Goal: Information Seeking & Learning: Get advice/opinions

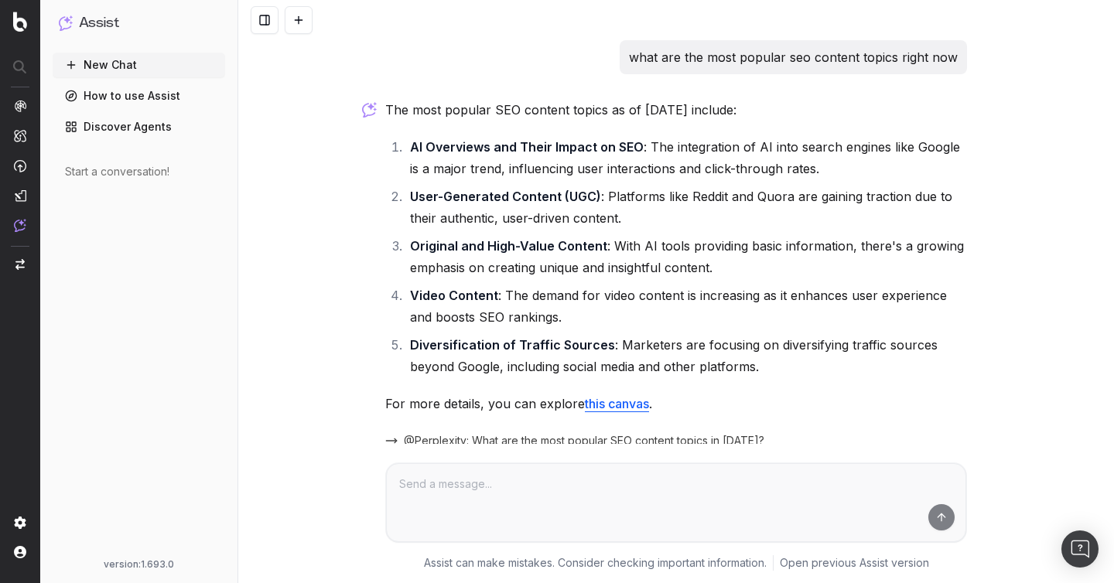
scroll to position [73, 0]
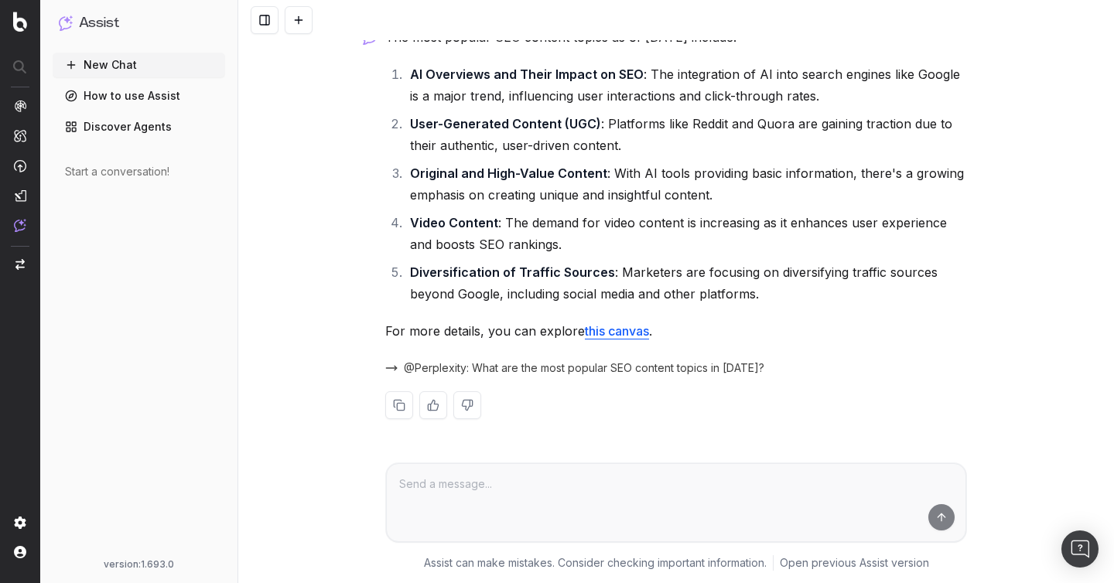
click at [688, 237] on li "Video Content : The demand for video content is increasing as it enhances user …" at bounding box center [686, 233] width 562 height 43
click at [823, 328] on p "For more details, you can explore this canvas ." at bounding box center [676, 331] width 582 height 22
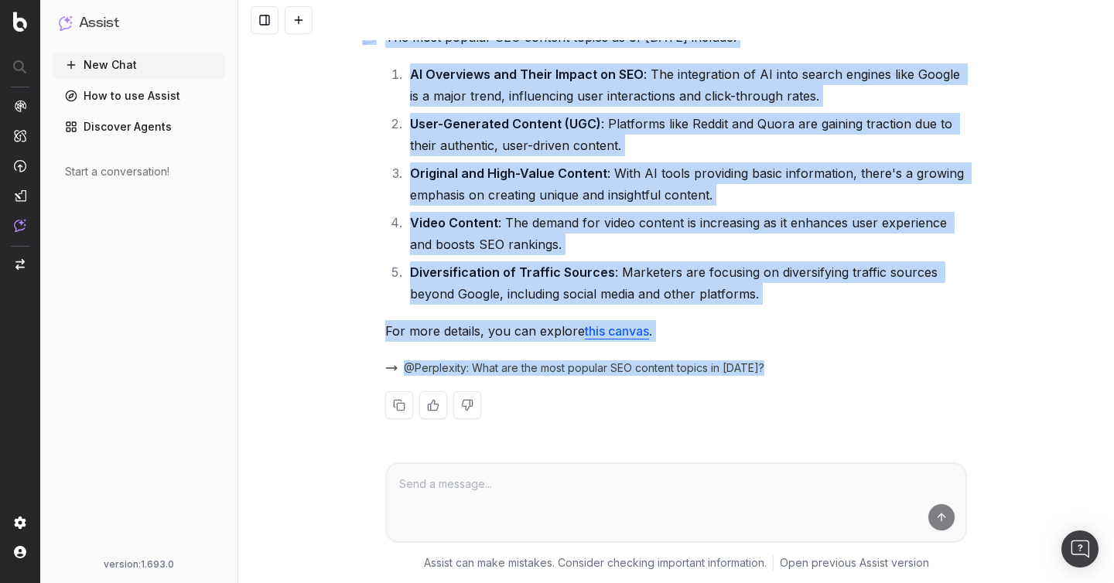
scroll to position [0, 0]
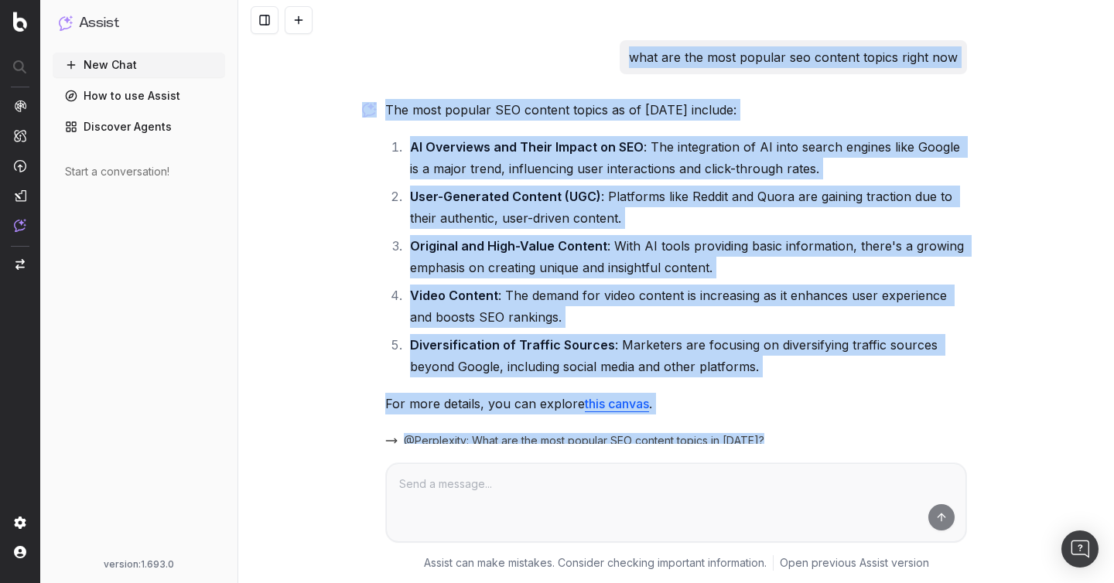
drag, startPoint x: 830, startPoint y: 380, endPoint x: 369, endPoint y: -112, distance: 674.2
click at [369, 0] on html "Assist New Chat How to use Assist Discover Agents Start a conversation! version…" at bounding box center [557, 291] width 1114 height 583
copy div "what are the most popular seo content topics right now The most popular SEO con…"
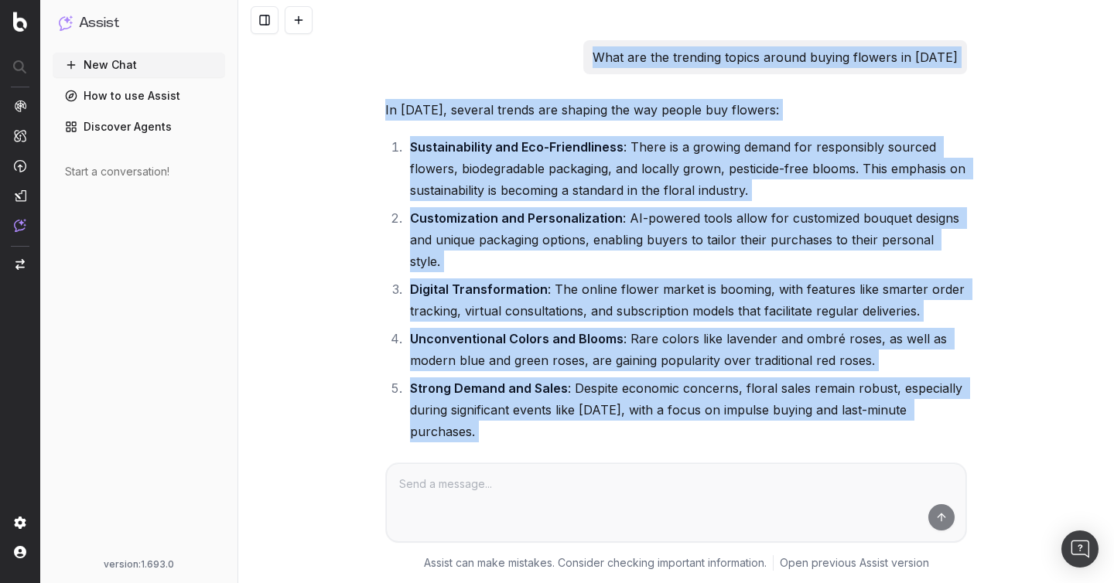
drag, startPoint x: 999, startPoint y: 394, endPoint x: 434, endPoint y: -112, distance: 759.2
click at [434, 0] on html "Assist New Chat How to use Assist Discover Agents Start a conversation! version…" at bounding box center [557, 291] width 1114 height 583
copy div "What are the trending topics around buying flowers in 2025 In 2025, several tre…"
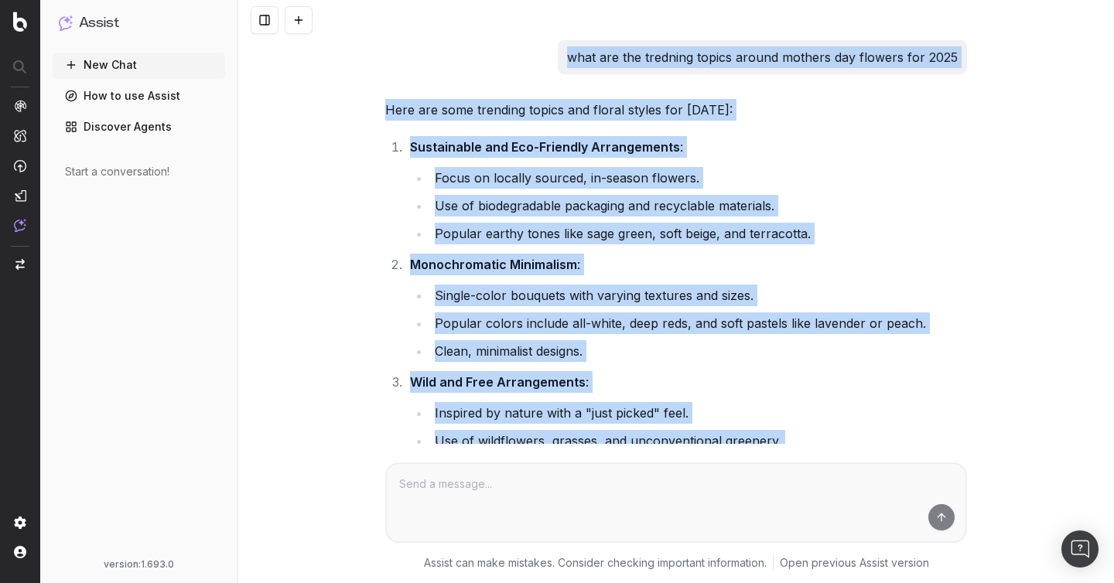
drag, startPoint x: 783, startPoint y: 359, endPoint x: 418, endPoint y: -113, distance: 596.1
click at [418, 0] on html "Assist New Chat How to use Assist Discover Agents Start a conversation! version…" at bounding box center [557, 291] width 1114 height 583
copy div "what are the tredning topics around mothers day flowers for 2025 Here are some …"
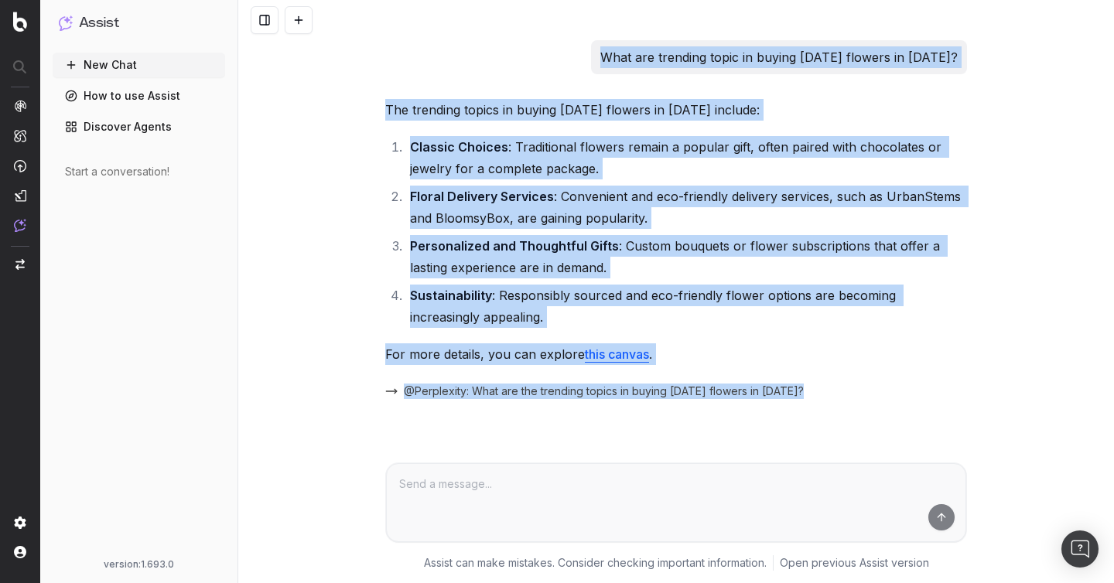
drag, startPoint x: 907, startPoint y: 360, endPoint x: 283, endPoint y: -113, distance: 782.8
click at [283, 0] on html "Assist New Chat How to use Assist Discover Agents Start a conversation! version…" at bounding box center [557, 291] width 1114 height 583
copy div "What are trending topic in buying mother's day flowers in 2025? The trending to…"
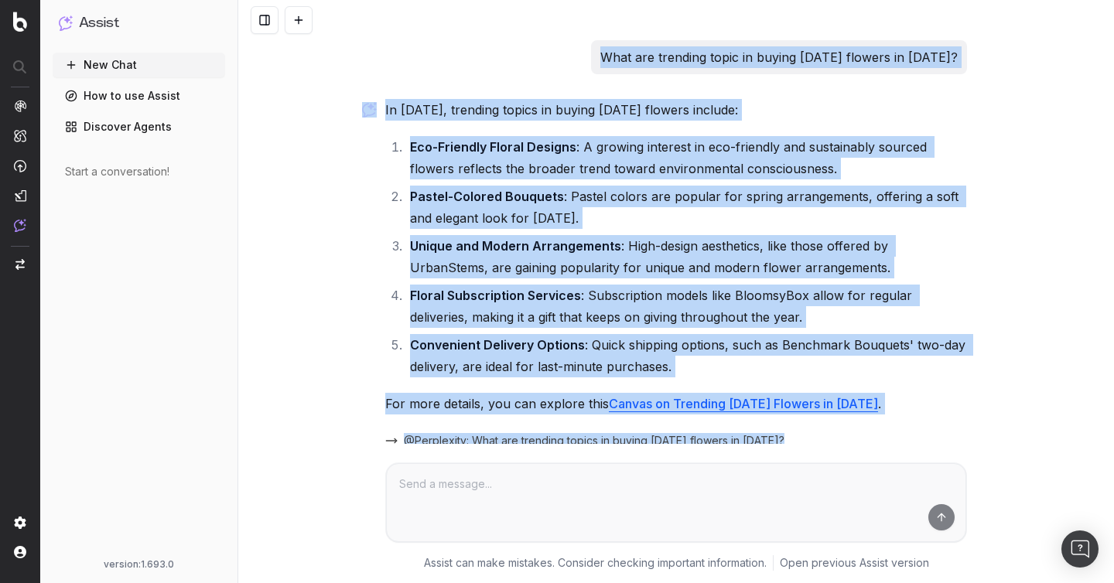
drag, startPoint x: 832, startPoint y: 375, endPoint x: 441, endPoint y: -64, distance: 587.9
click at [441, 0] on html "Assist New Chat How to use Assist Discover Agents Start a conversation! version…" at bounding box center [557, 291] width 1114 height 583
copy div "What are trending topic in buying mother's day flowers in 2025? In 2025, trendi…"
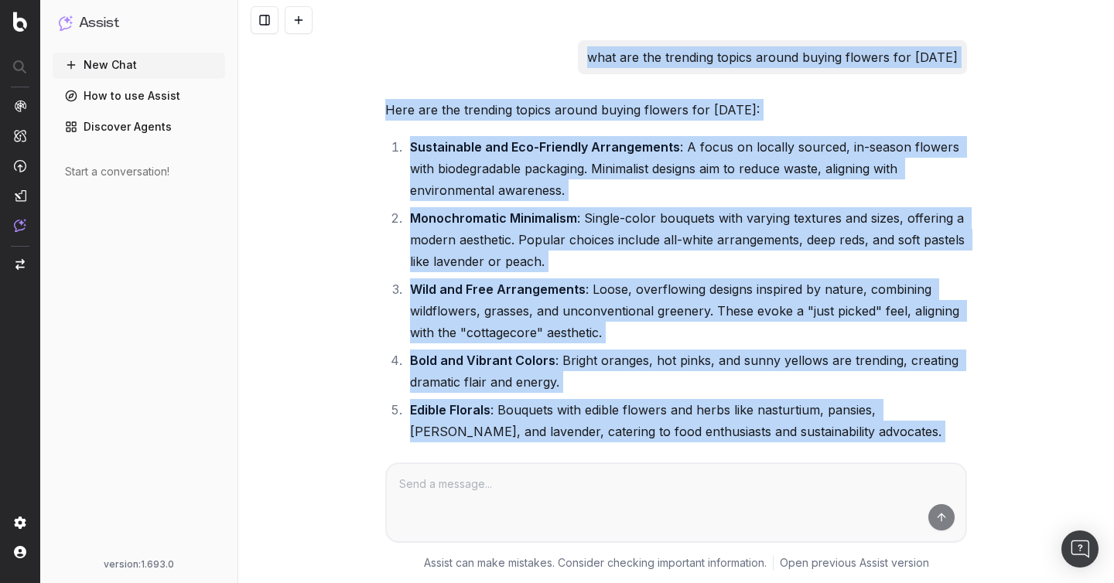
drag, startPoint x: 992, startPoint y: 369, endPoint x: 414, endPoint y: -113, distance: 752.4
click at [414, 0] on html "Assist New Chat How to use Assist Discover Agents Start a conversation! version…" at bounding box center [557, 291] width 1114 height 583
copy div "what are the trending topics around buying flowers for mother's day 2025 Here a…"
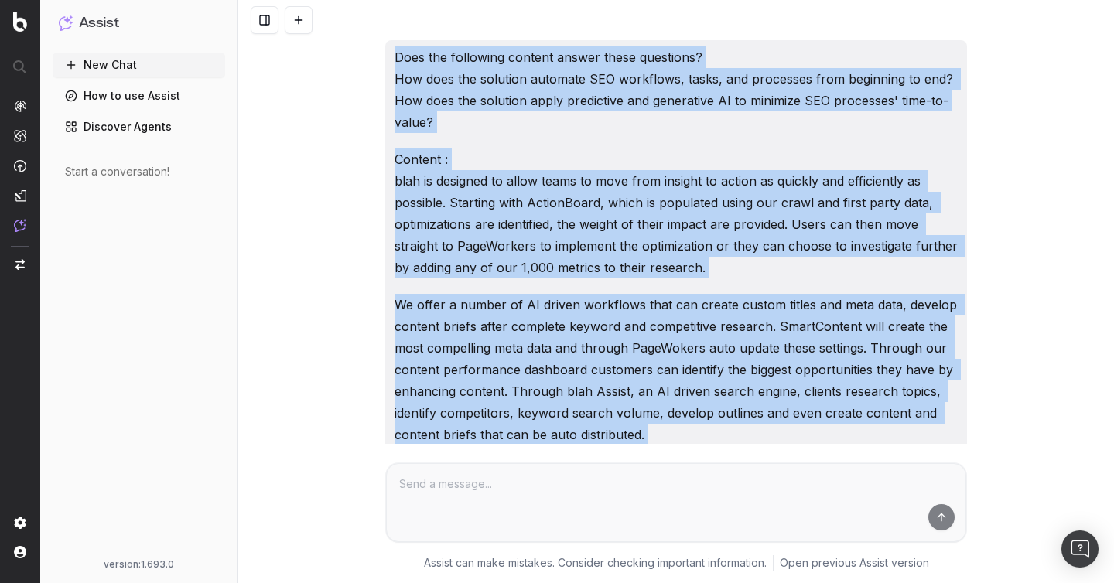
drag, startPoint x: 975, startPoint y: 374, endPoint x: 399, endPoint y: -111, distance: 753.2
click at [399, 0] on html "Assist New Chat How to use Assist Discover Agents Start a conversation! version…" at bounding box center [557, 291] width 1114 height 583
copy div "Does the following content answer these questions? How does the solution automa…"
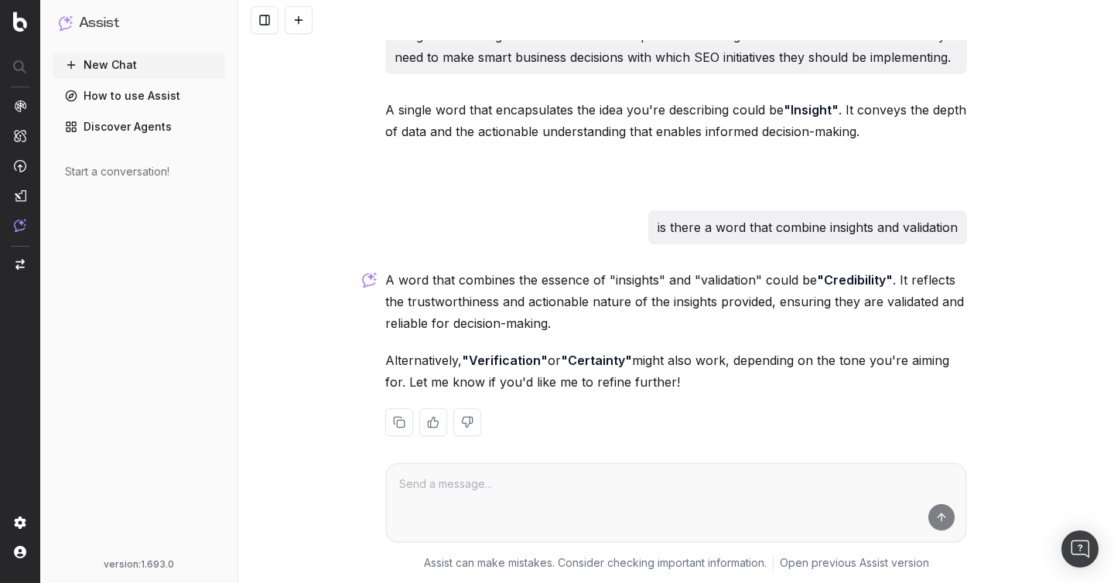
scroll to position [60, 0]
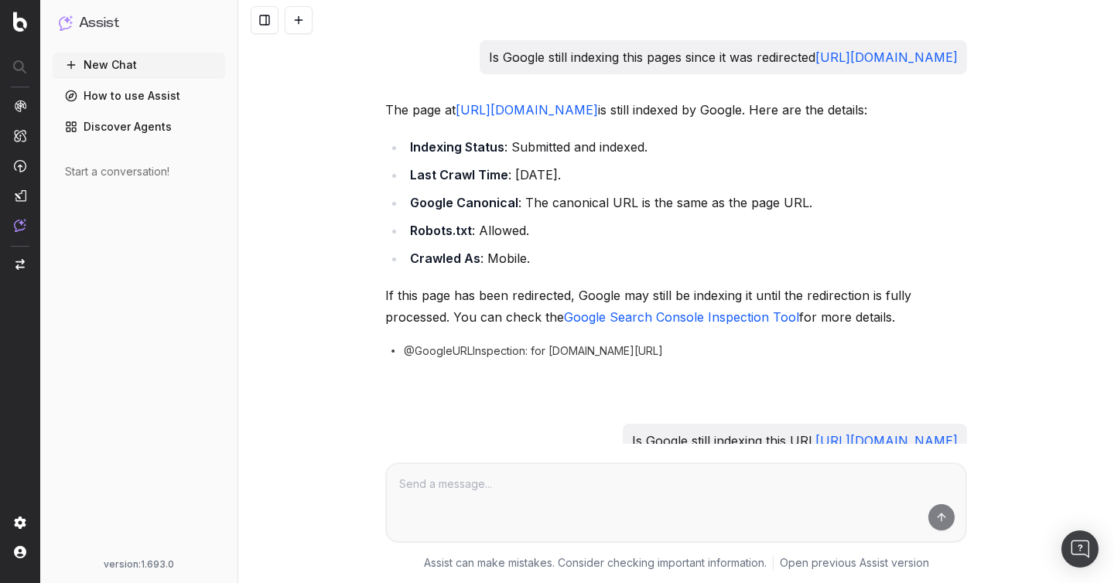
drag, startPoint x: 789, startPoint y: 377, endPoint x: 542, endPoint y: -97, distance: 535.2
click at [542, 0] on html "Assist New Chat How to use Assist Discover Agents Start a conversation! version…" at bounding box center [557, 291] width 1114 height 583
copy div "Is Google still indexing this pages since it was redirected https://sauget-ch.f…"
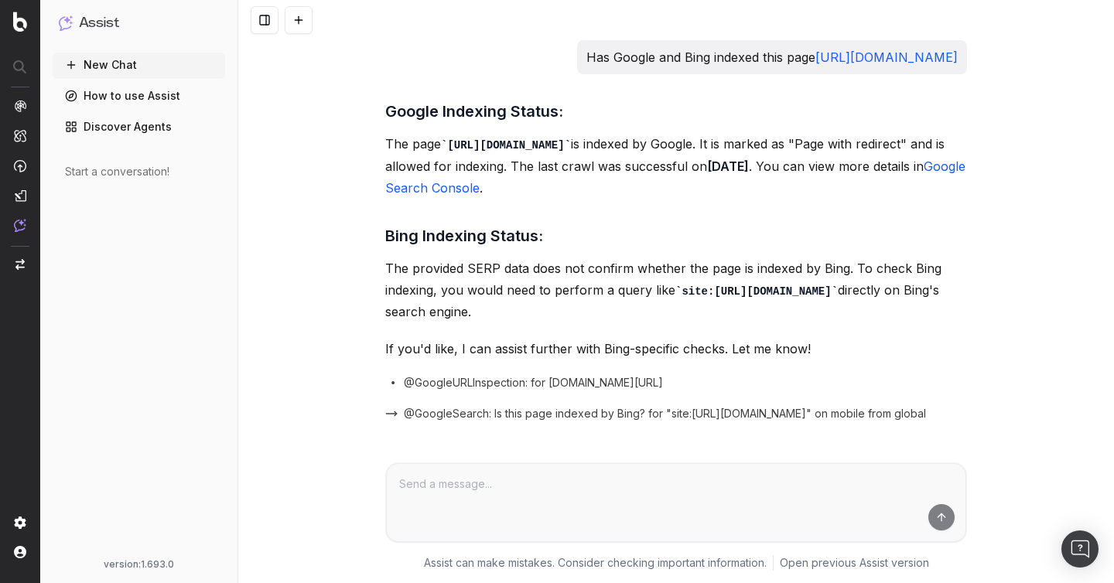
drag, startPoint x: 912, startPoint y: 373, endPoint x: 490, endPoint y: -108, distance: 640.2
click at [490, 0] on html "Assist New Chat How to use Assist Discover Agents Start a conversation! version…" at bounding box center [557, 291] width 1114 height 583
copy div "Has Google and Bing indexed this page [URL][DOMAIN_NAME] Google Indexing Status…"
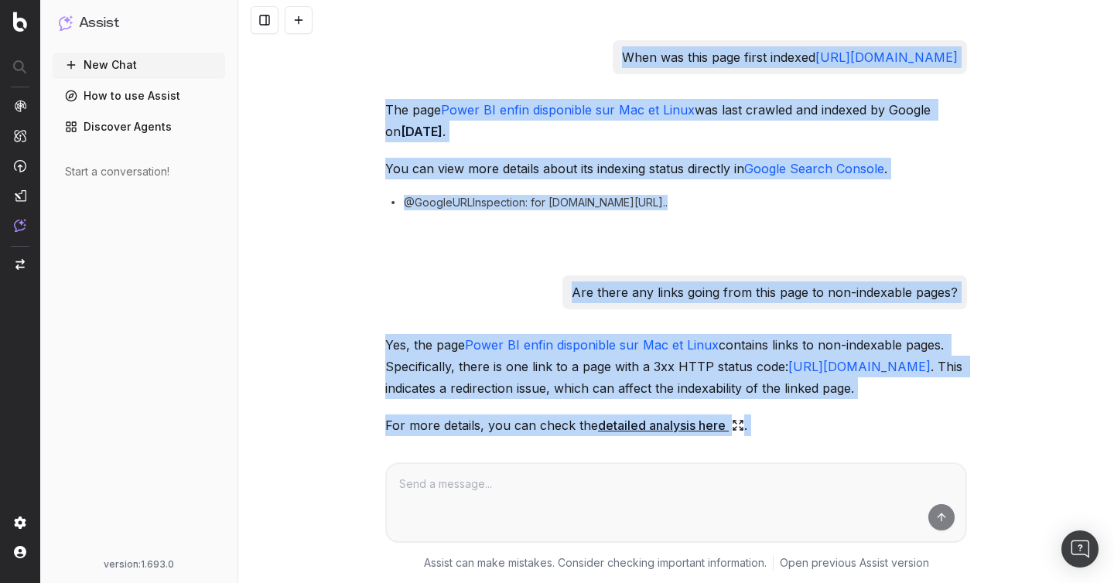
drag, startPoint x: 773, startPoint y: 364, endPoint x: 513, endPoint y: -5, distance: 451.8
click at [513, 0] on html "Assist New Chat How to use Assist Discover Agents Start a conversation! version…" at bounding box center [557, 291] width 1114 height 583
copy div "When was this page first indexed [URL][DOMAIN_NAME] The page Power BI enfin dis…"
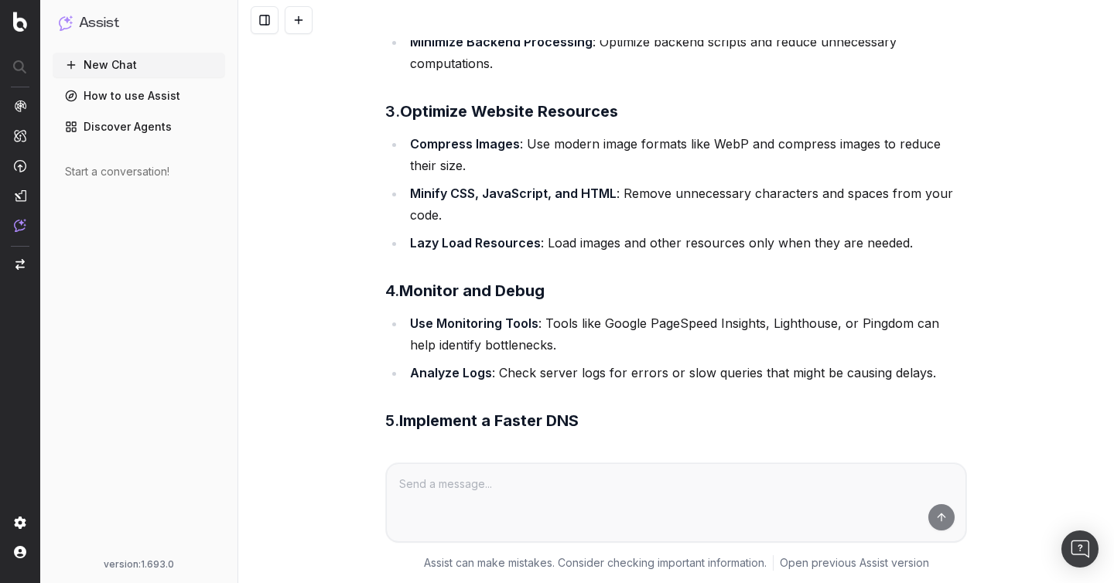
scroll to position [1470, 0]
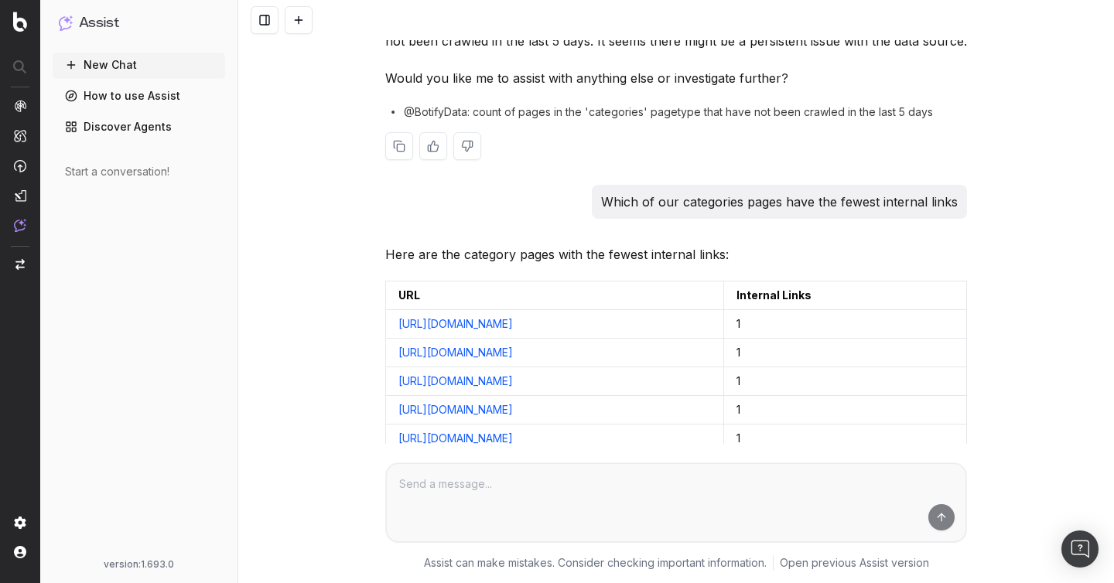
scroll to position [1242, 0]
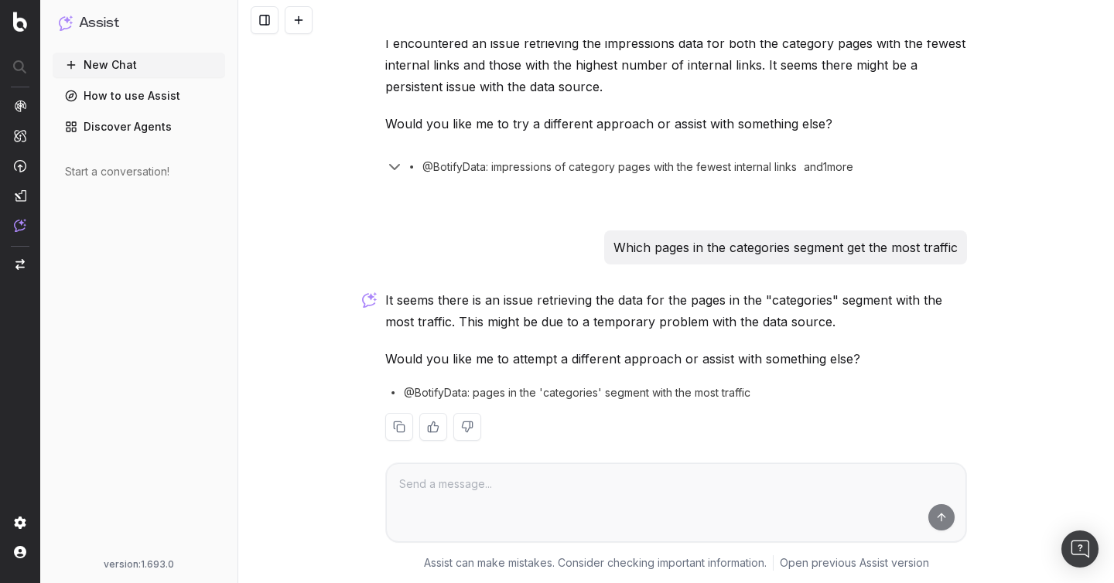
click at [852, 300] on p "It seems there is an issue retrieving the data for the pages in the "categories…" at bounding box center [676, 310] width 582 height 43
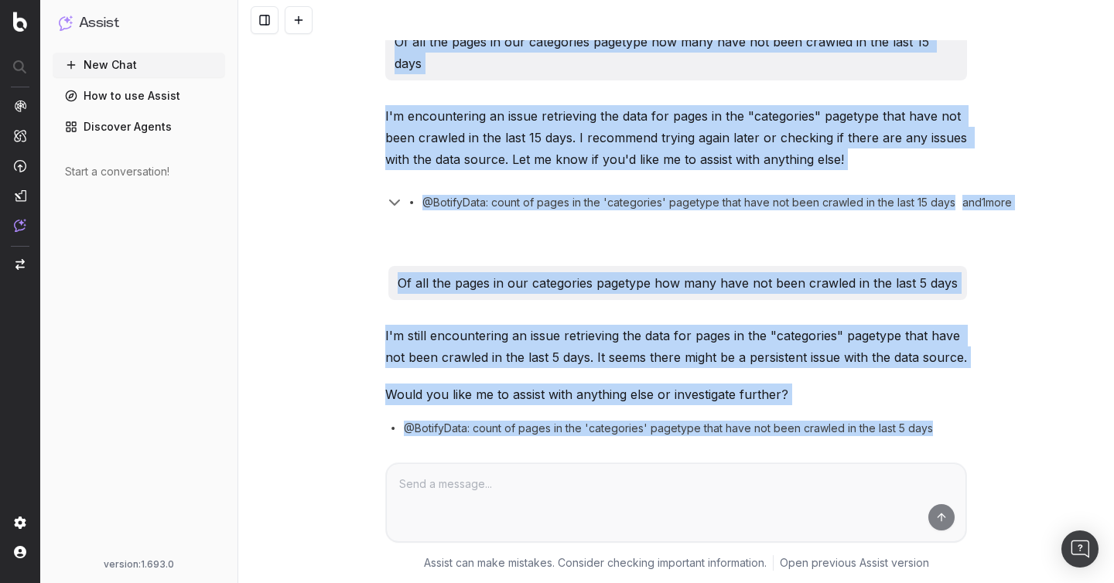
scroll to position [0, 0]
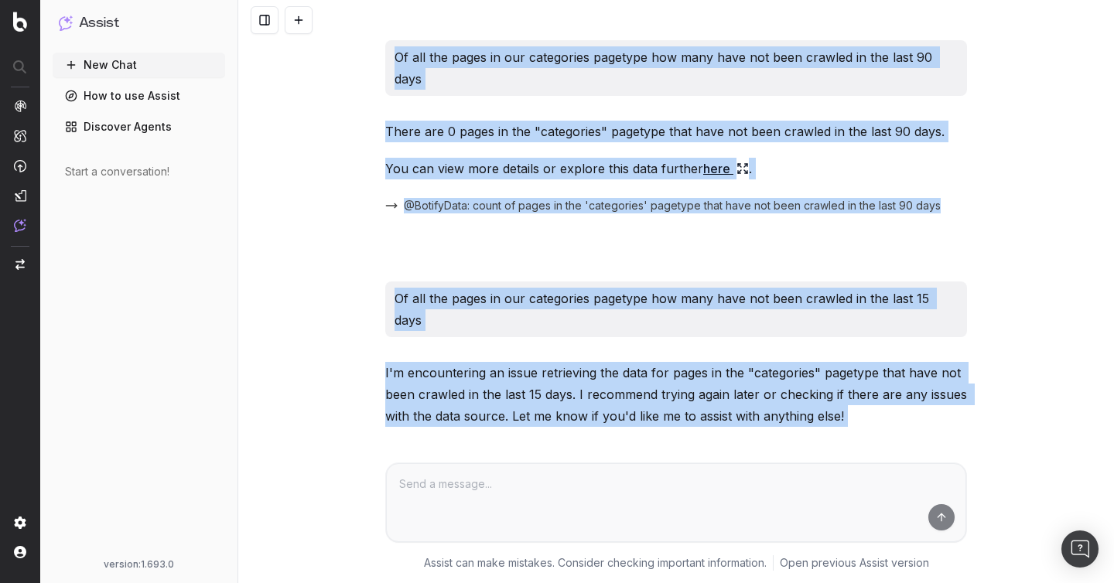
drag, startPoint x: 801, startPoint y: 374, endPoint x: 423, endPoint y: -78, distance: 589.2
click at [423, 0] on html "Assist New Chat How to use Assist Discover Agents Start a conversation! version…" at bounding box center [557, 291] width 1114 height 583
copy div "Of all the pages in our categories pagetype how many have not been crawled in t…"
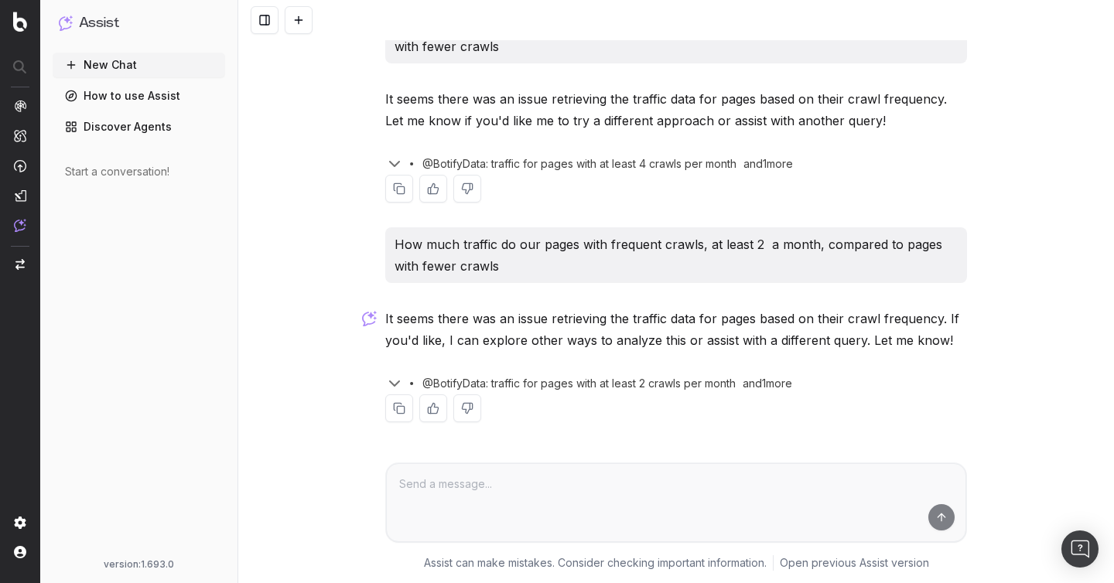
scroll to position [1502, 0]
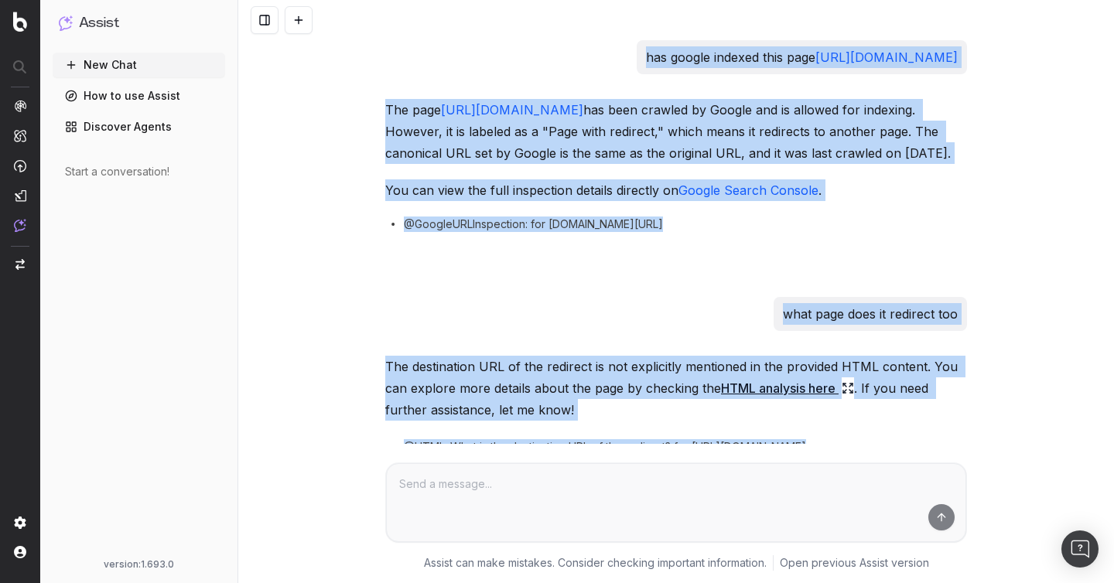
drag, startPoint x: 872, startPoint y: 361, endPoint x: 278, endPoint y: -113, distance: 760.1
click at [278, 0] on html "Assist New Chat How to use Assist Discover Agents Start a conversation! version…" at bounding box center [557, 291] width 1114 height 583
copy div "has google indexed this page [URL][DOMAIN_NAME] The page [URL][DOMAIN_NAME] has…"
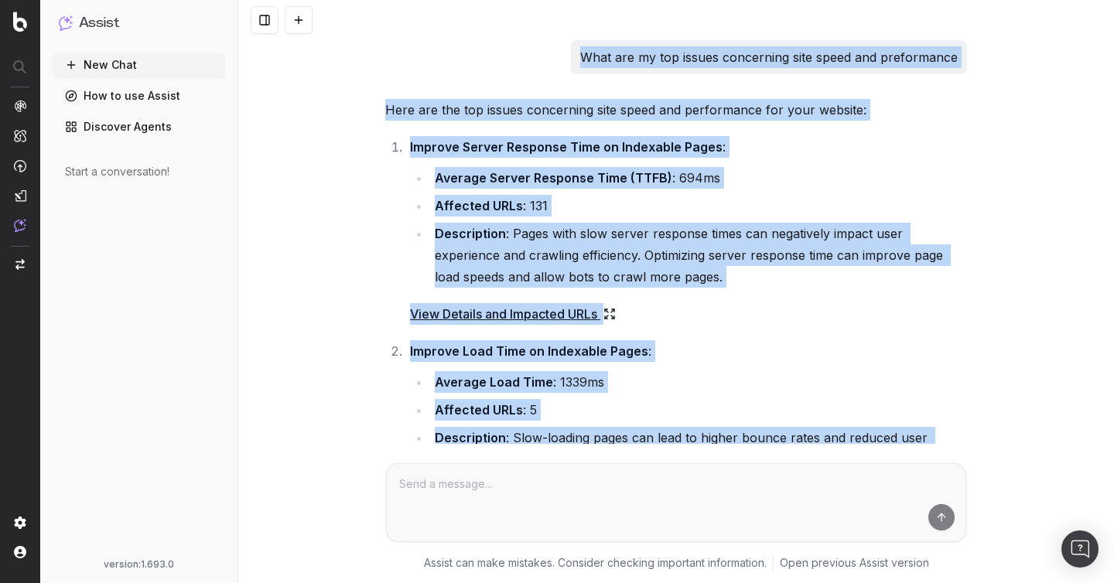
drag, startPoint x: 832, startPoint y: 356, endPoint x: 444, endPoint y: -113, distance: 608.2
click at [444, 0] on html "Assist New Chat How to use Assist Discover Agents Start a conversation! version…" at bounding box center [557, 291] width 1114 height 583
copy div "What are my top issues concerning site speed and preformance Here are the top i…"
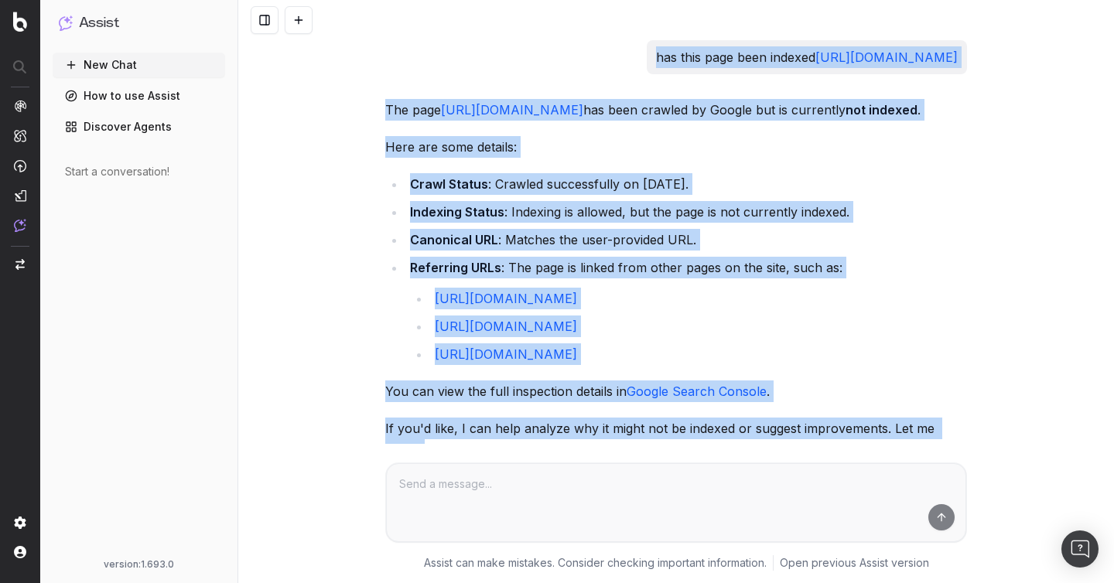
drag, startPoint x: 736, startPoint y: 233, endPoint x: 388, endPoint y: -111, distance: 489.5
click at [388, 0] on html "Assist New Chat How to use Assist Discover Agents Start a conversation! version…" at bounding box center [557, 291] width 1114 height 583
copy div "has this page been indexed https://sauget-ch.fr/2017/03/quelques-commandes-powe…"
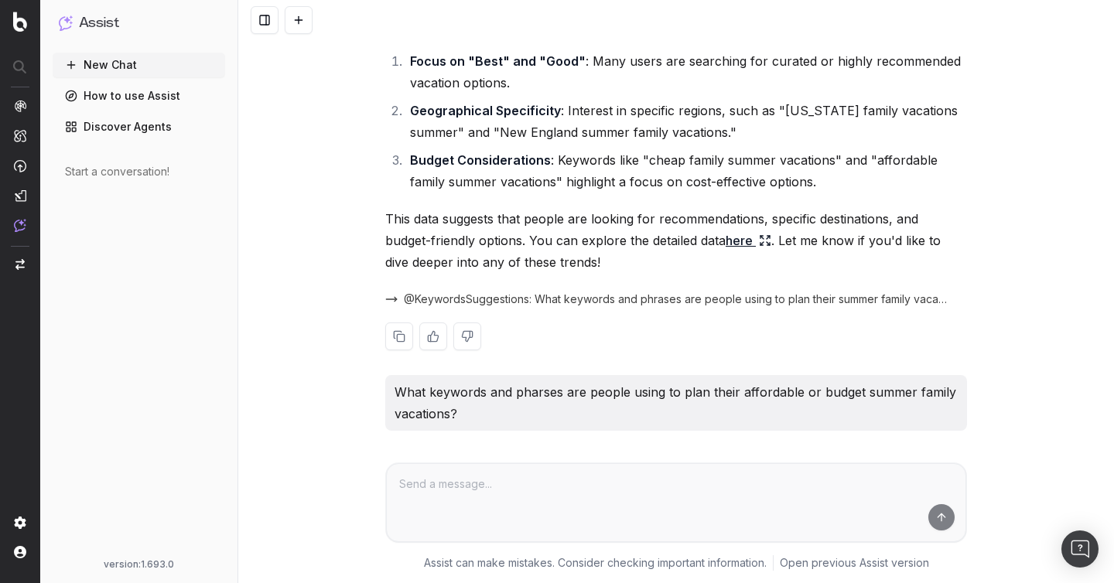
scroll to position [1233, 0]
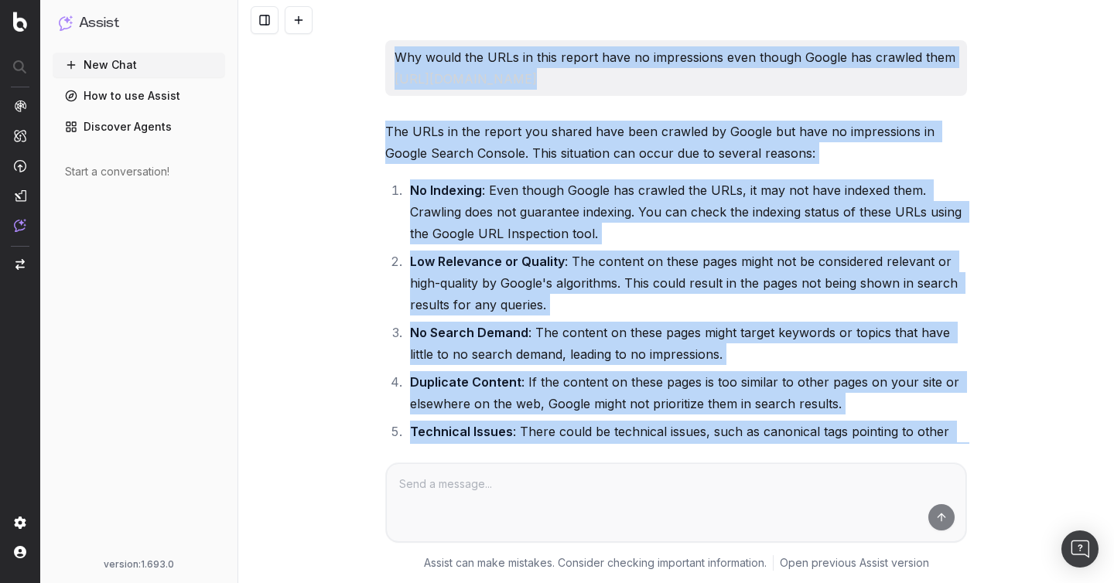
drag, startPoint x: 998, startPoint y: 380, endPoint x: 306, endPoint y: -111, distance: 848.8
click at [306, 0] on html "Assist New Chat How to use Assist Discover Agents Start a conversation! version…" at bounding box center [557, 291] width 1114 height 583
copy div "Why would the URLs in this report have no impressions even though Google has cr…"
drag, startPoint x: 982, startPoint y: 372, endPoint x: 429, endPoint y: -113, distance: 735.6
click at [429, 0] on html "Assist New Chat How to use Assist Discover Agents Start a conversation! version…" at bounding box center [557, 291] width 1114 height 583
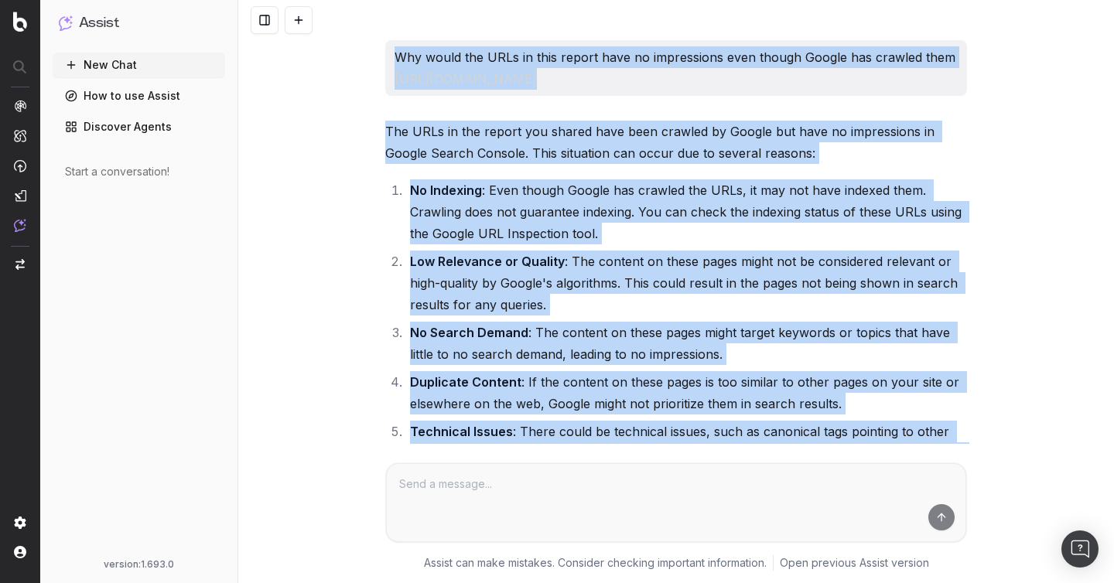
copy div "Why would the URLs in this report have no impressions even though Google has cr…"
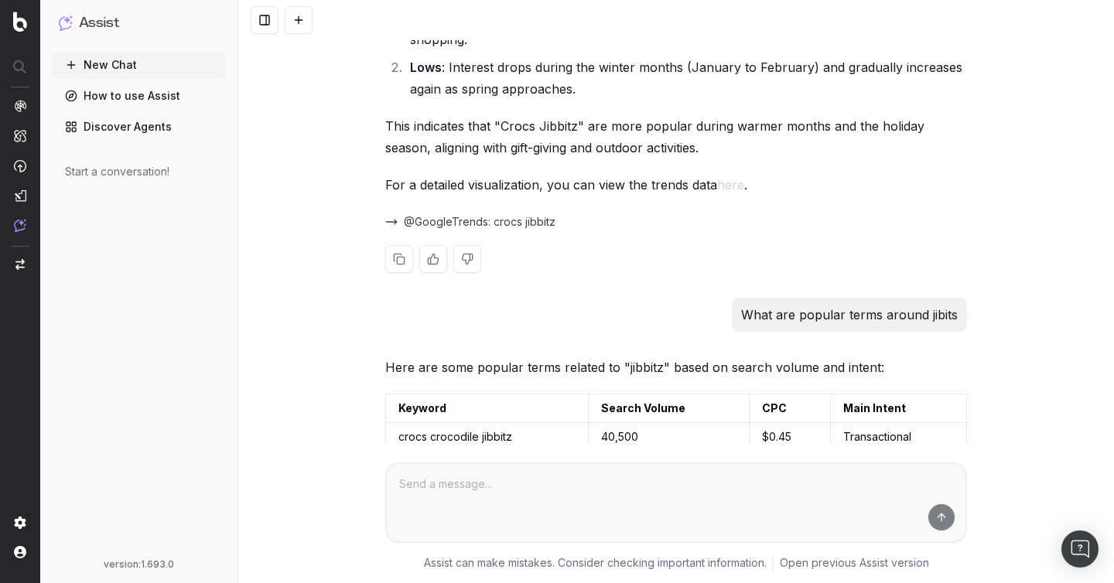
scroll to position [171, 0]
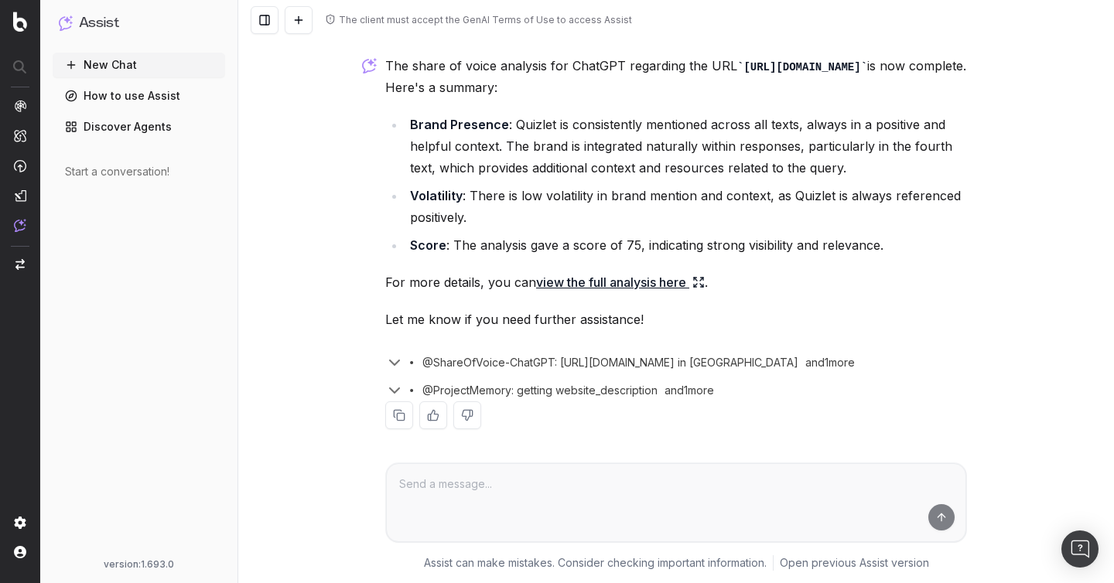
scroll to position [623, 0]
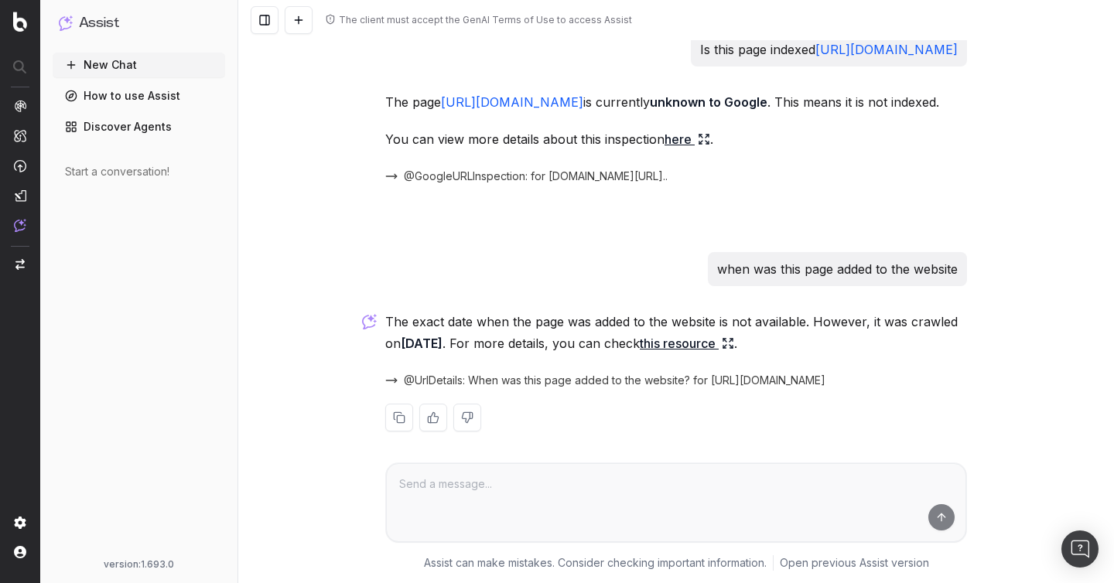
scroll to position [9, 0]
drag, startPoint x: 965, startPoint y: 428, endPoint x: 409, endPoint y: 57, distance: 668.3
click at [409, 57] on div "Is this page indexed https://quizlet.com/study-guides/3-rlc-book-1-75a4e969-408…" at bounding box center [676, 244] width 594 height 424
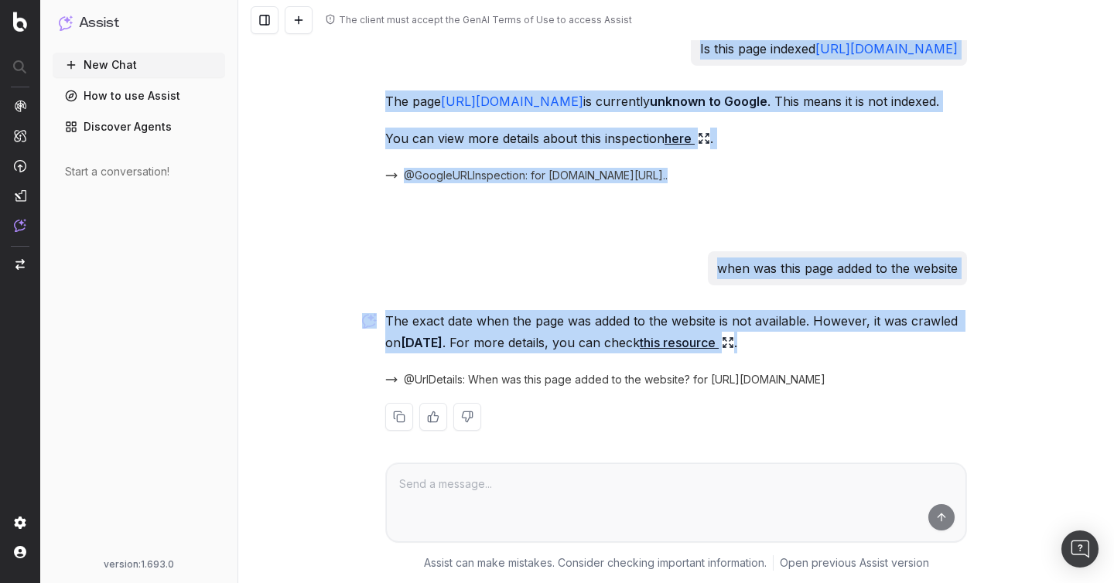
drag, startPoint x: 875, startPoint y: 384, endPoint x: 391, endPoint y: 54, distance: 585.7
click at [391, 54] on div "Is this page indexed https://quizlet.com/study-guides/3-rlc-book-1-75a4e969-408…" at bounding box center [676, 244] width 594 height 424
copy div "Is this page indexed https://quizlet.com/study-guides/3-rlc-book-1-75a4e969-408…"
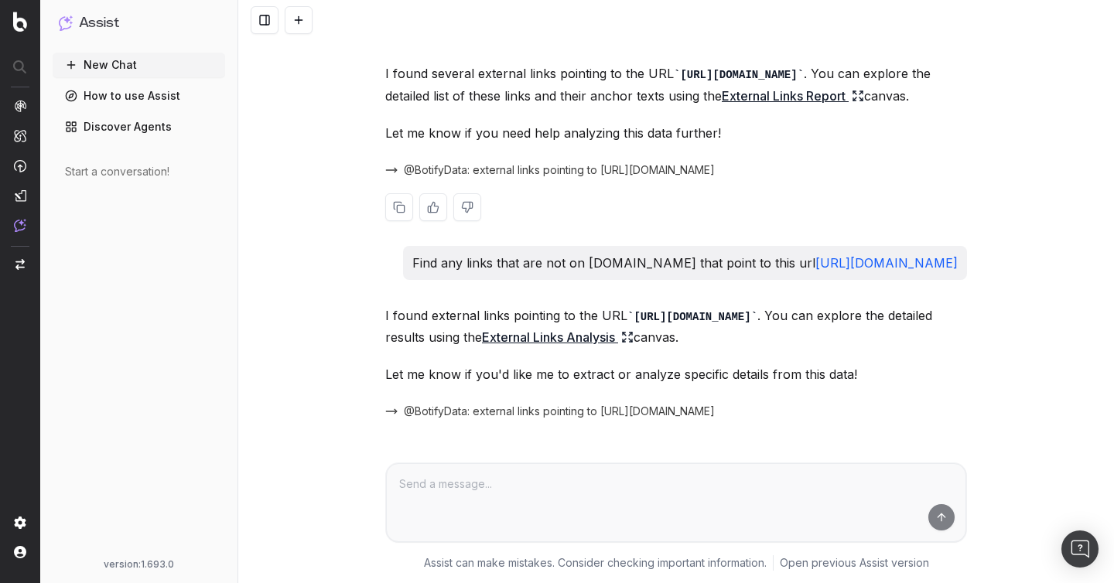
scroll to position [605, 0]
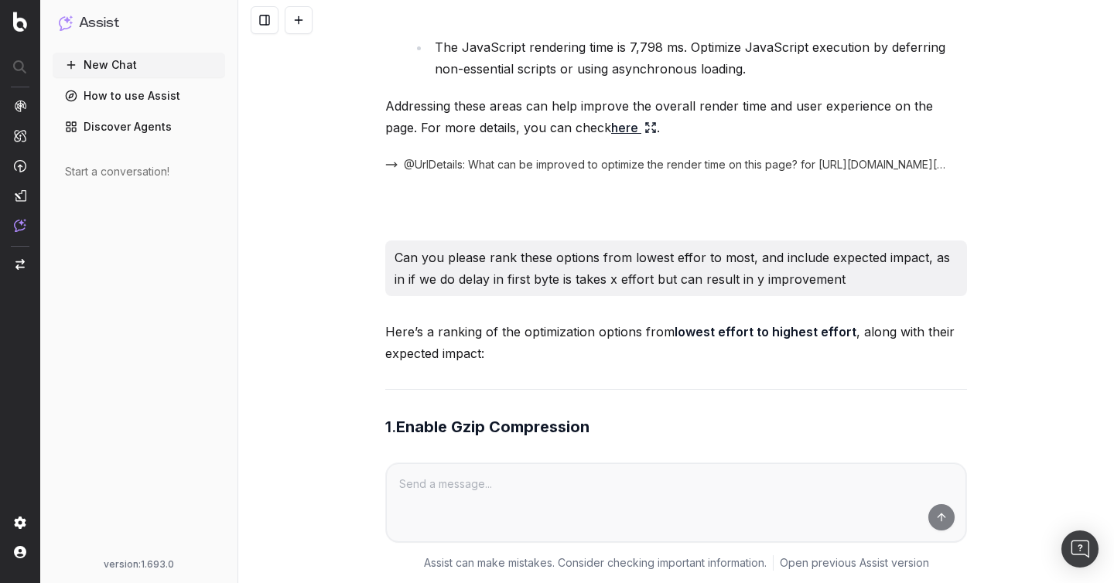
scroll to position [1153, 0]
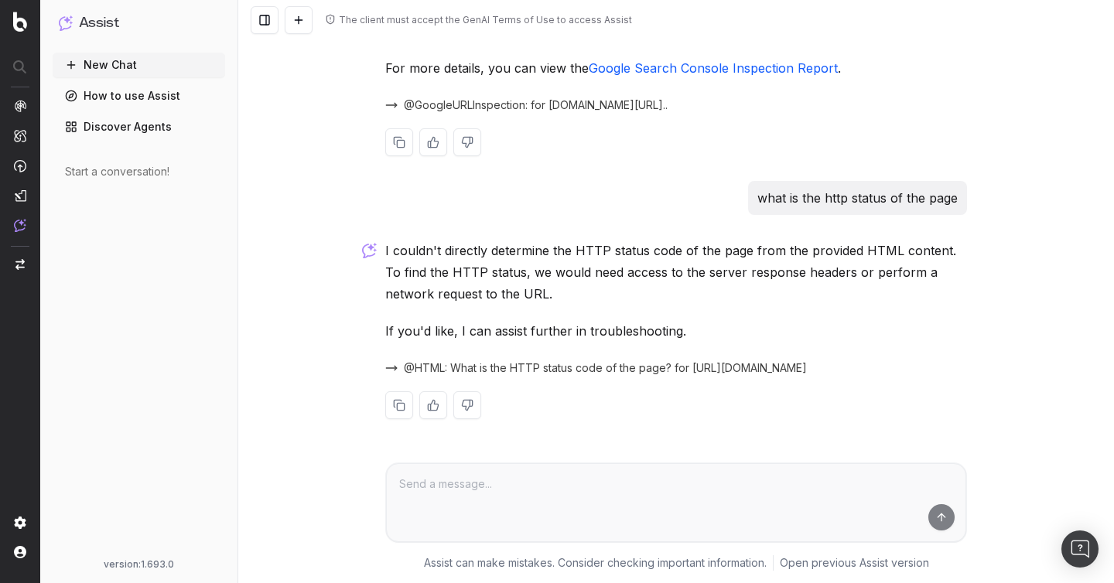
scroll to position [415, 0]
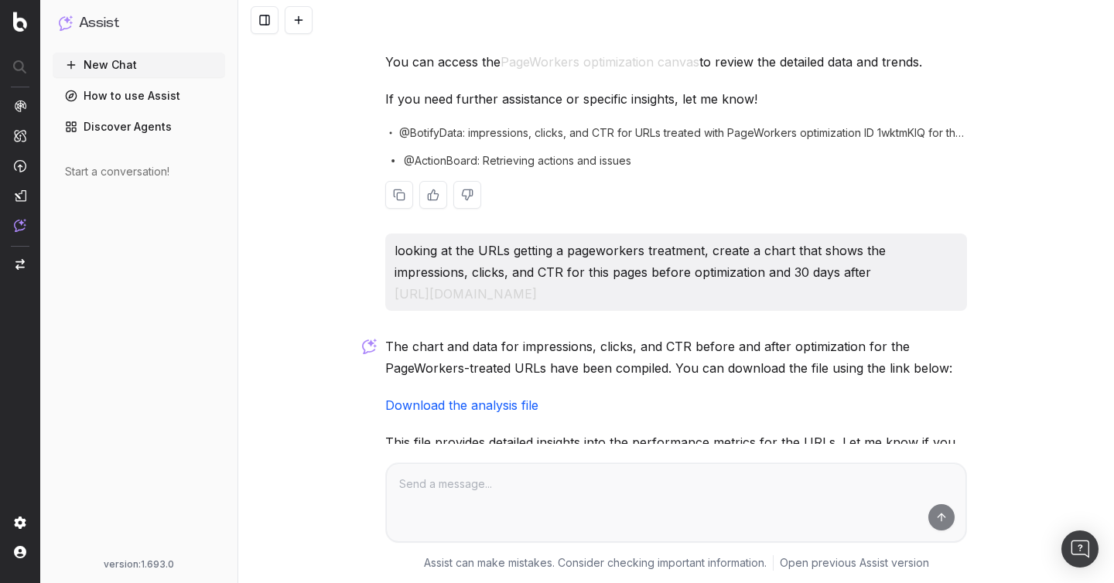
scroll to position [610, 0]
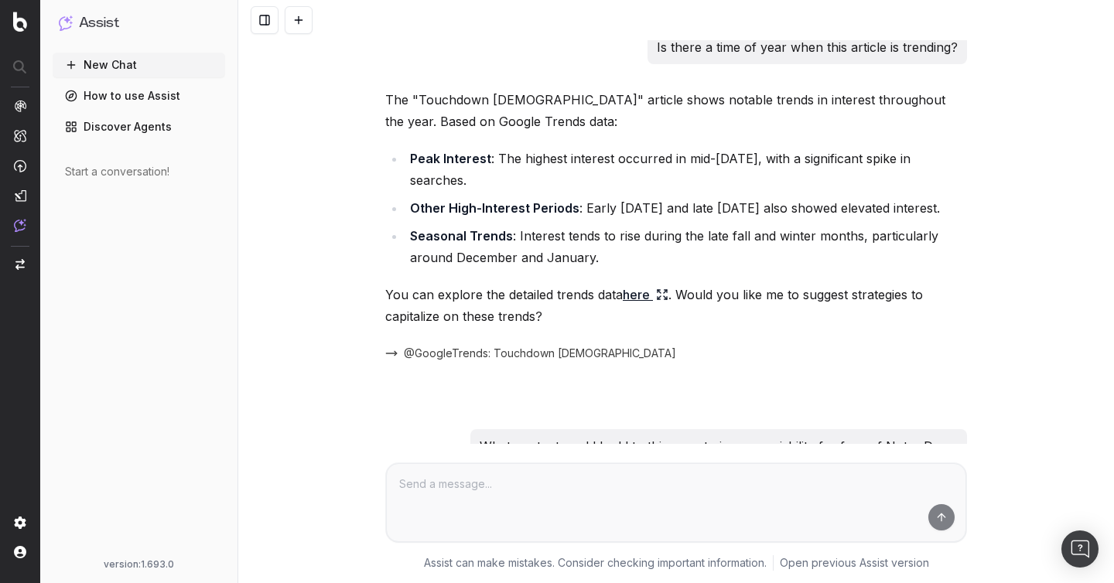
scroll to position [3200, 0]
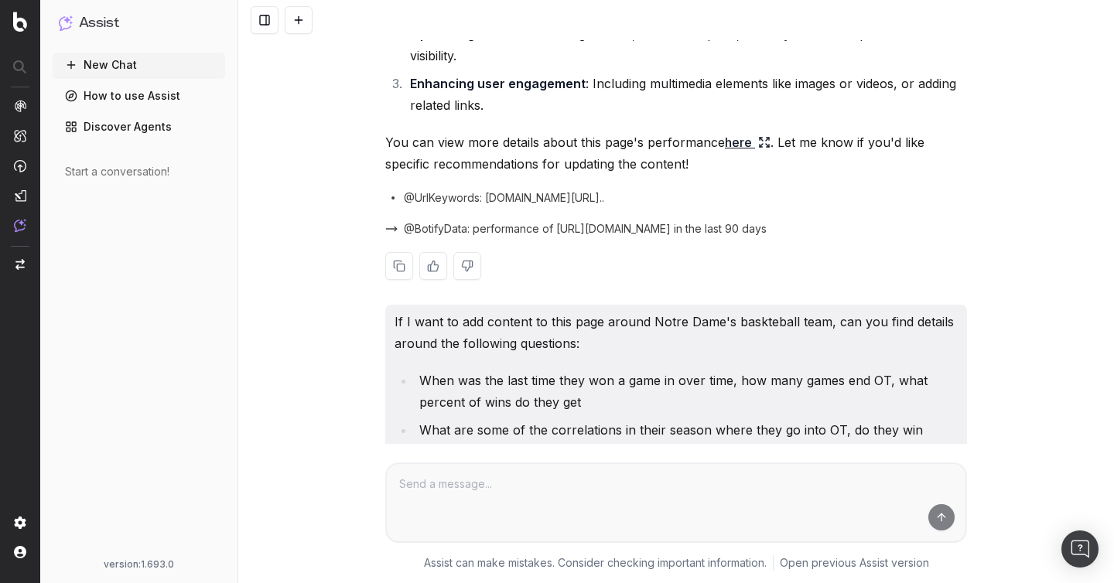
scroll to position [1173, 0]
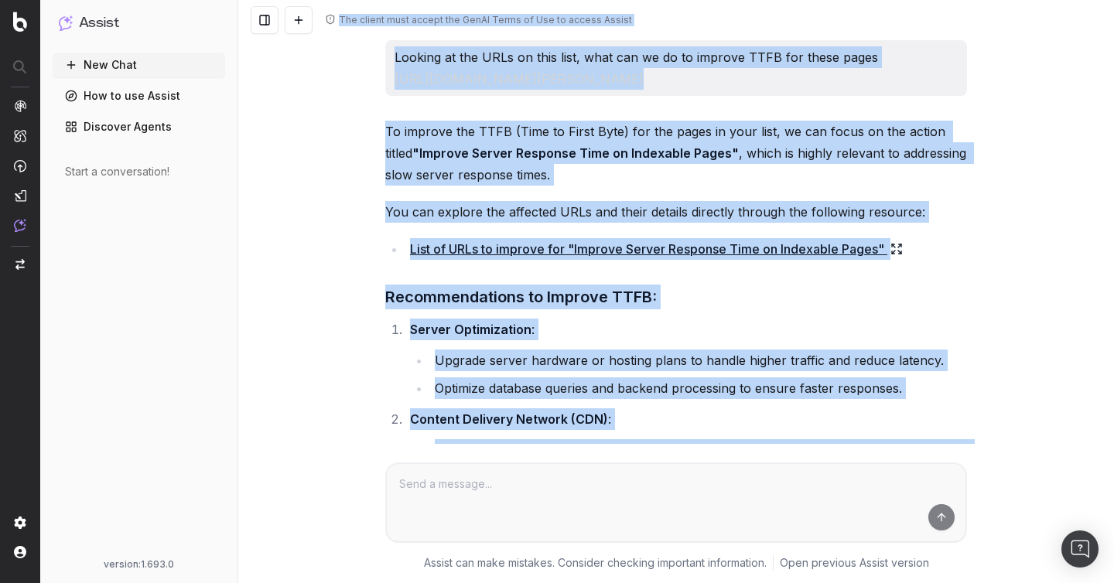
drag, startPoint x: 746, startPoint y: 361, endPoint x: 376, endPoint y: -106, distance: 596.3
click at [376, 0] on html "Assist New Chat How to use Assist Discover Agents Start a conversation! version…" at bounding box center [557, 291] width 1114 height 583
copy div "The client must accept the GenAI Terms of Use to access Assist Looking at the U…"
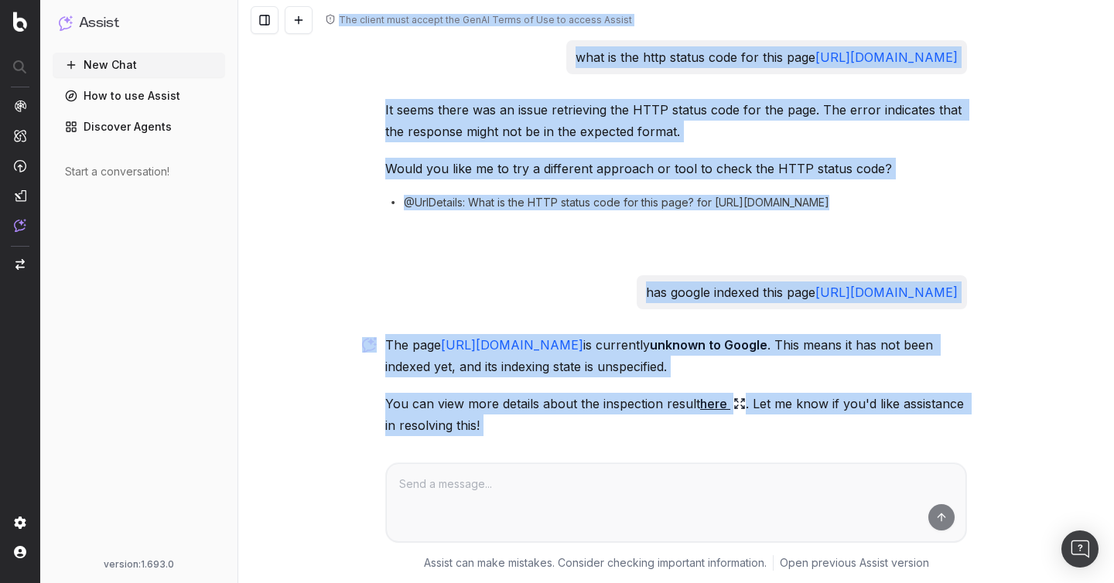
drag, startPoint x: 878, startPoint y: 385, endPoint x: 488, endPoint y: -25, distance: 565.7
click at [488, 0] on html "Assist New Chat How to use Assist Discover Agents Start a conversation! version…" at bounding box center [557, 291] width 1114 height 583
copy div "The client must accept the GenAI Terms of Use to access Assist what is the http…"
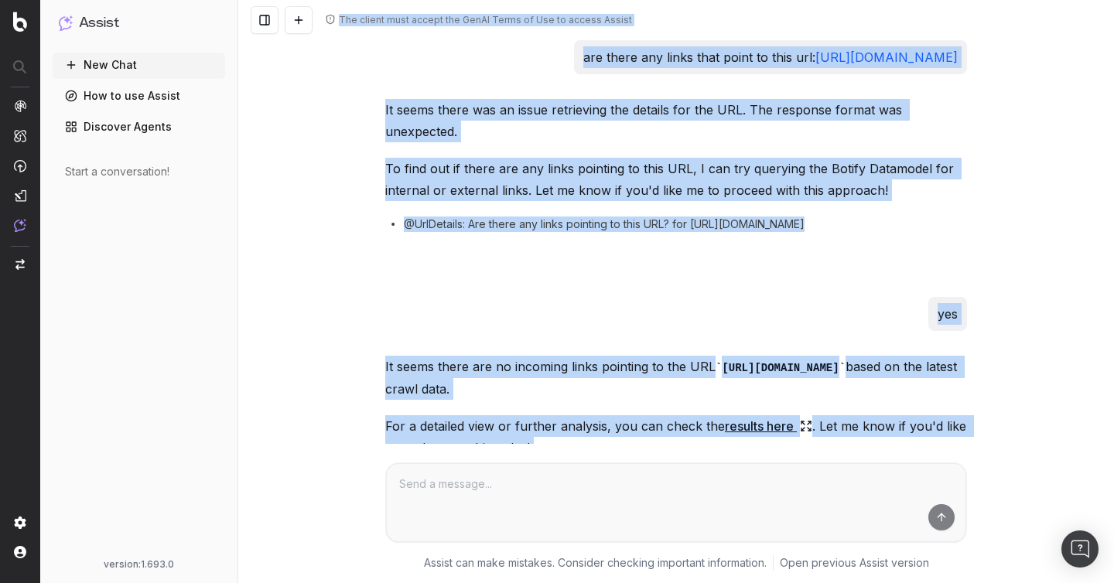
drag, startPoint x: 921, startPoint y: 347, endPoint x: 441, endPoint y: -25, distance: 607.1
click at [441, 0] on html "Assist New Chat How to use Assist Discover Agents Start a conversation! version…" at bounding box center [557, 291] width 1114 height 583
copy div "The client must accept the GenAI Terms of Use to access Assist are there any li…"
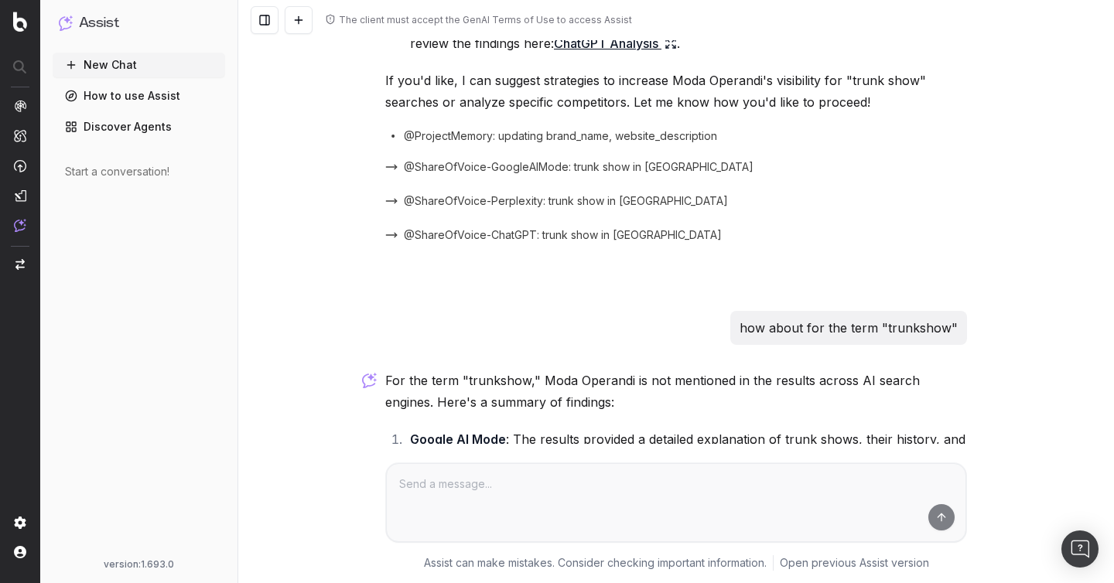
scroll to position [2267, 0]
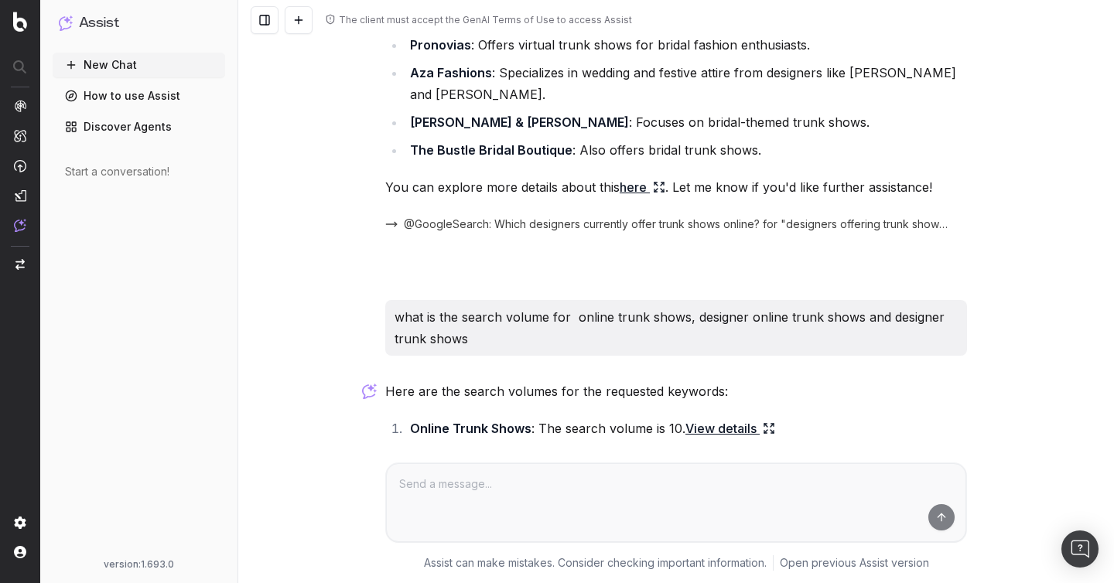
scroll to position [1156, 0]
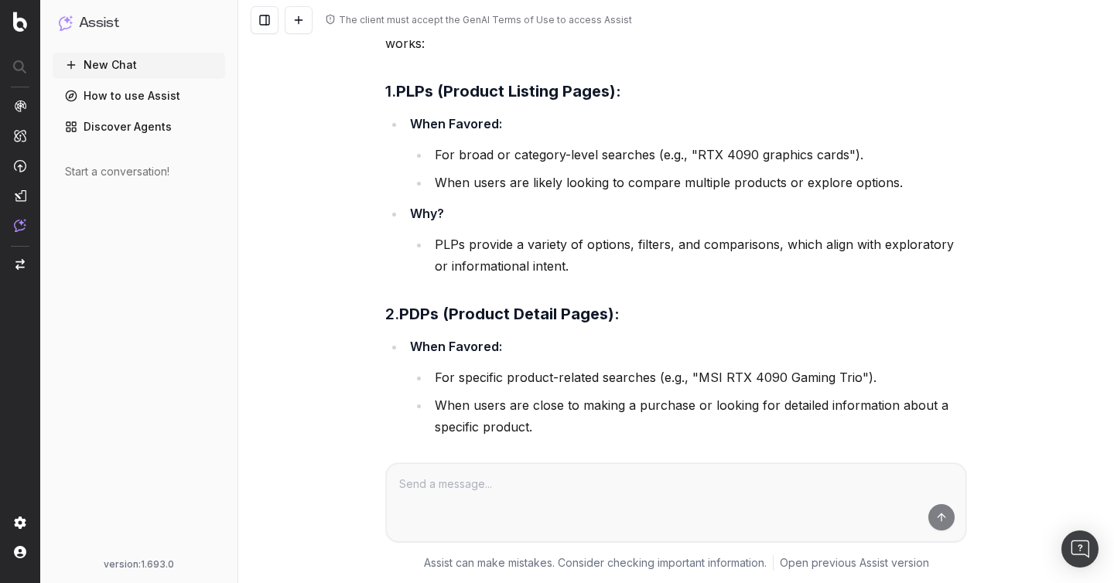
scroll to position [1539, 0]
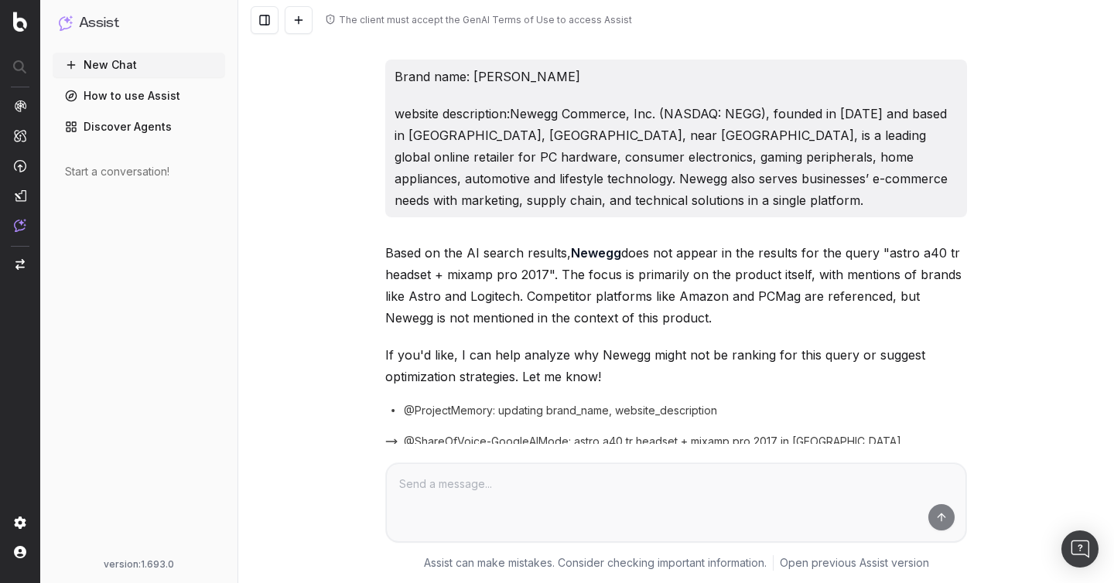
scroll to position [1184, 0]
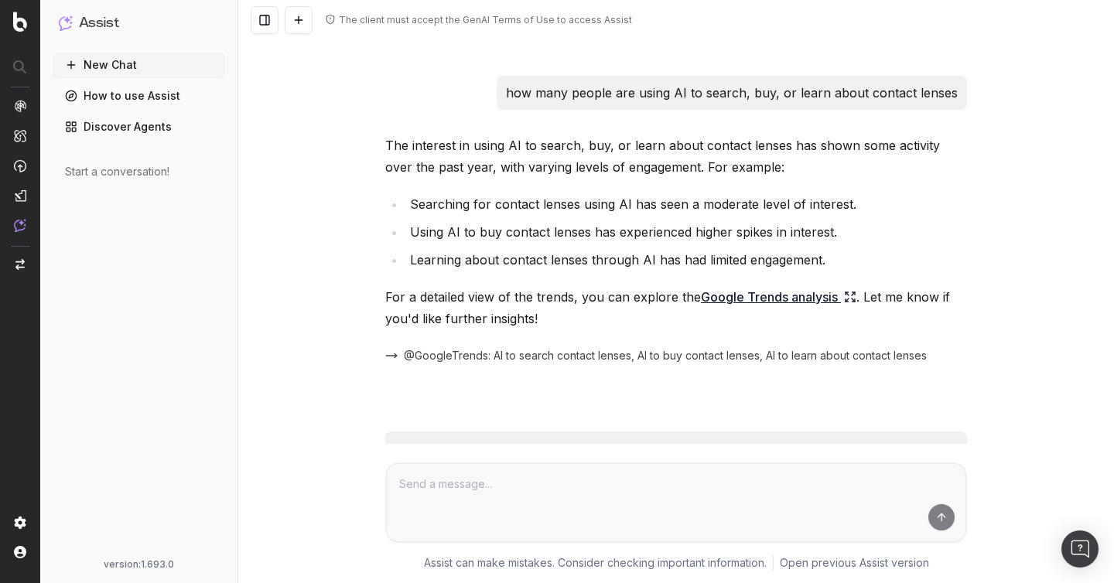
scroll to position [1363, 0]
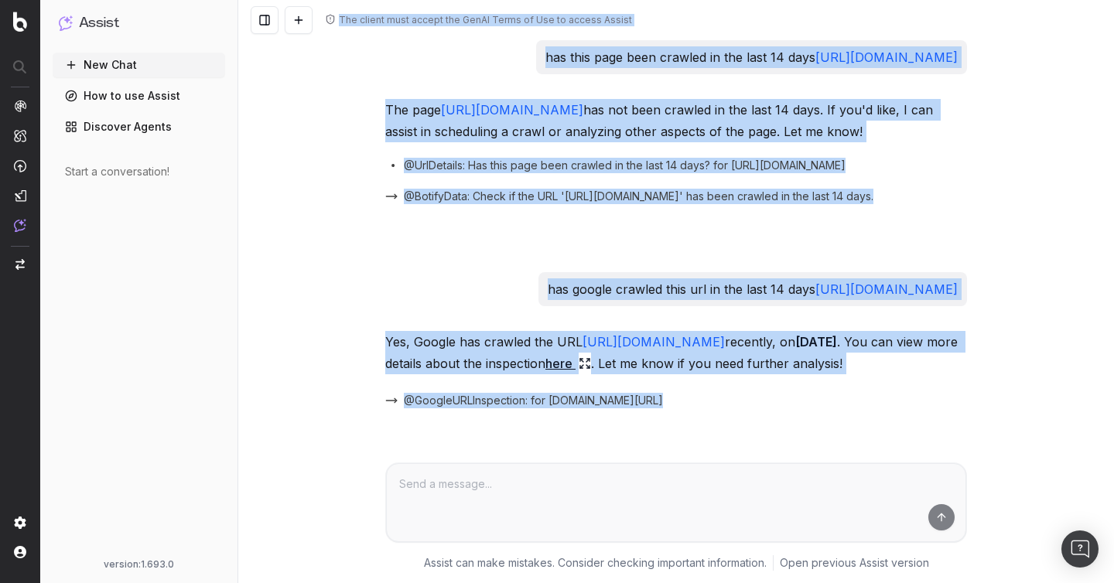
drag, startPoint x: 786, startPoint y: 373, endPoint x: 360, endPoint y: -111, distance: 645.1
click at [360, 0] on html "Assist New Chat How to use Assist Discover Agents Start a conversation! version…" at bounding box center [557, 291] width 1114 height 583
copy div "The client must accept the GenAI Terms of Use to access Assist has this page be…"
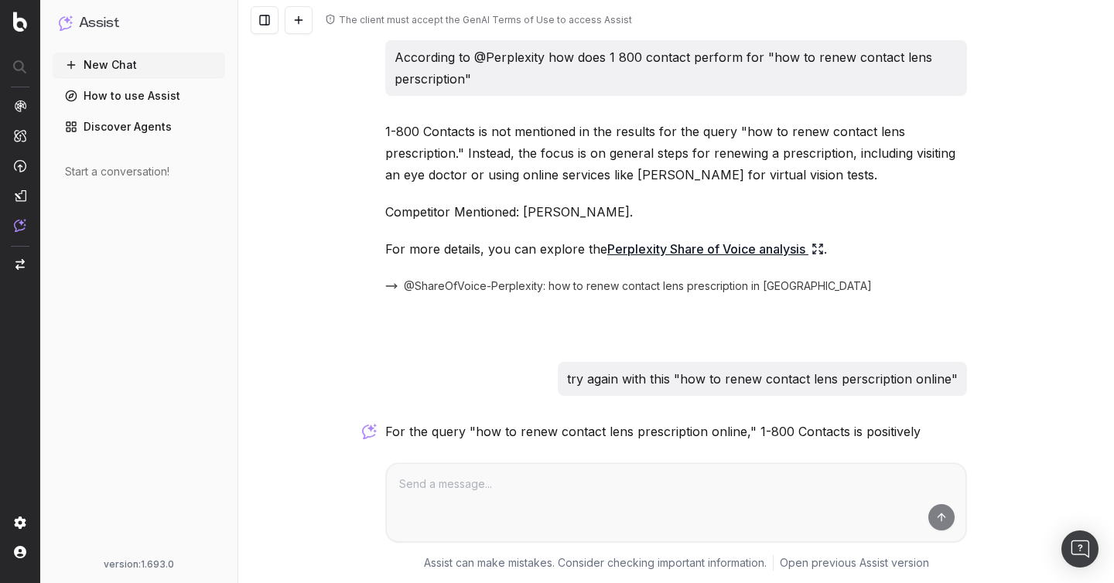
scroll to position [261, 0]
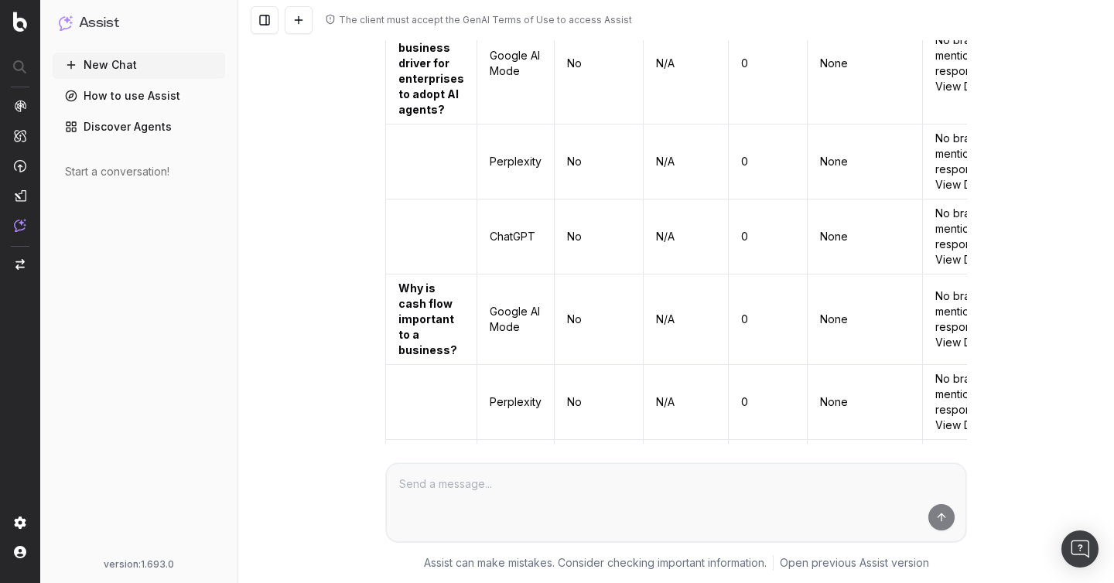
scroll to position [3979, 0]
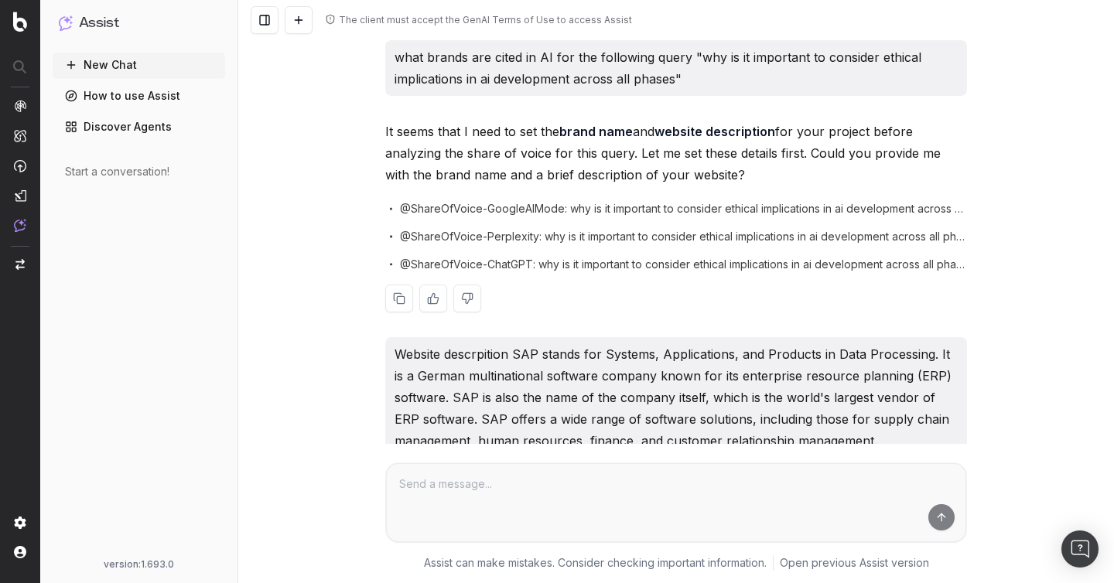
scroll to position [91, 0]
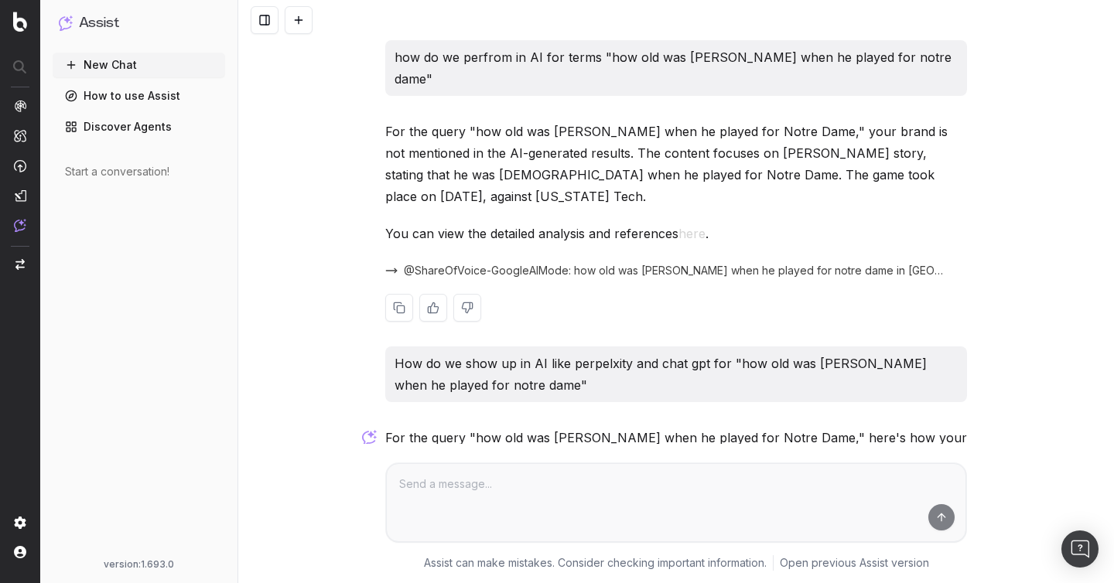
scroll to position [484, 0]
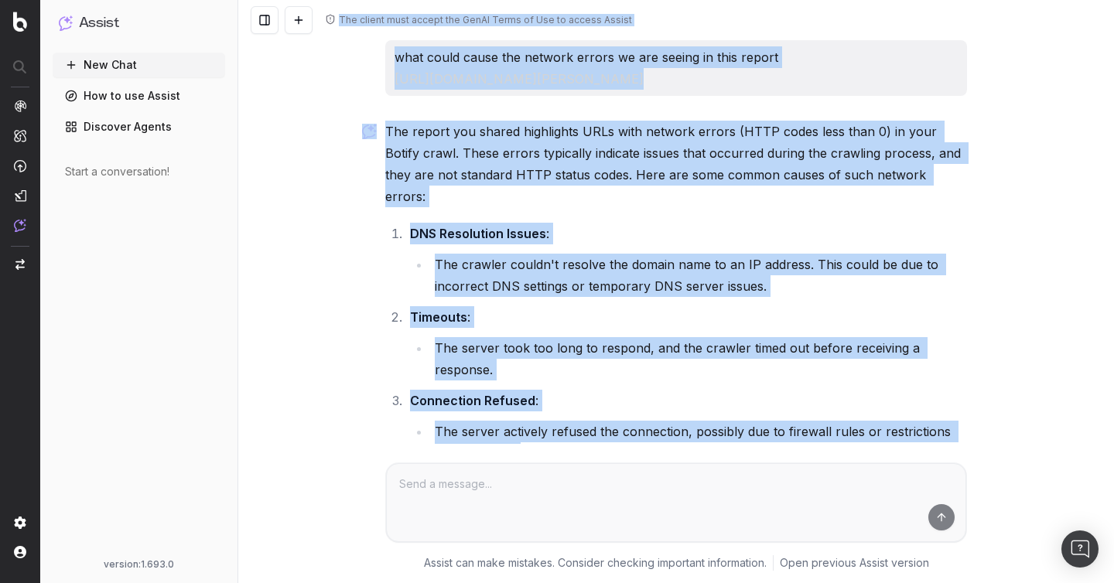
drag, startPoint x: 561, startPoint y: 366, endPoint x: 376, endPoint y: -111, distance: 511.8
click at [376, 0] on html "Assist New Chat How to use Assist Discover Agents Start a conversation! version…" at bounding box center [557, 291] width 1114 height 583
copy div "The client must accept the GenAI Terms of Use to access Assist what could cause…"
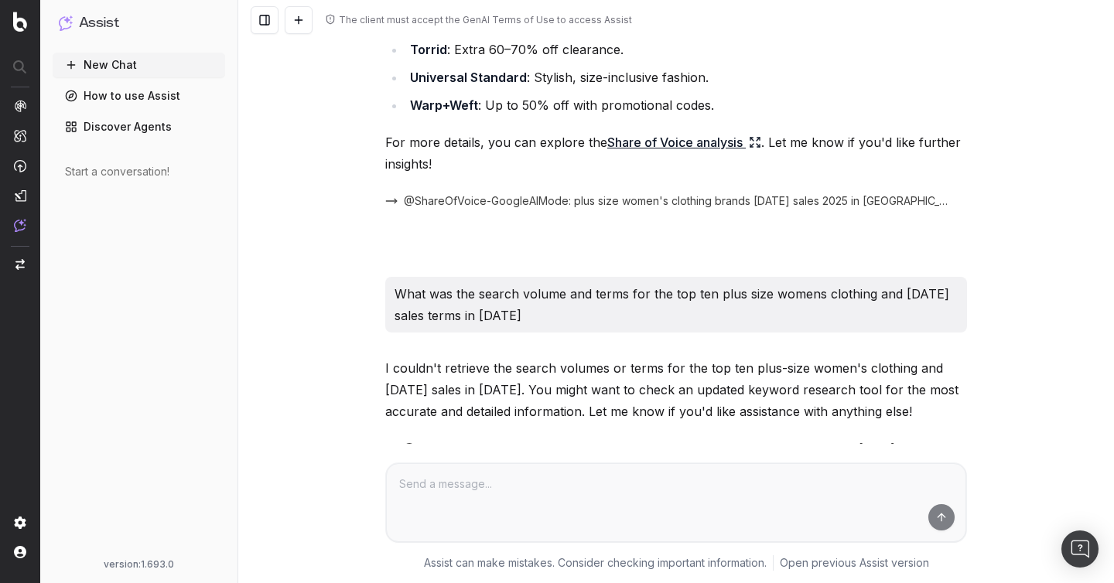
scroll to position [1374, 0]
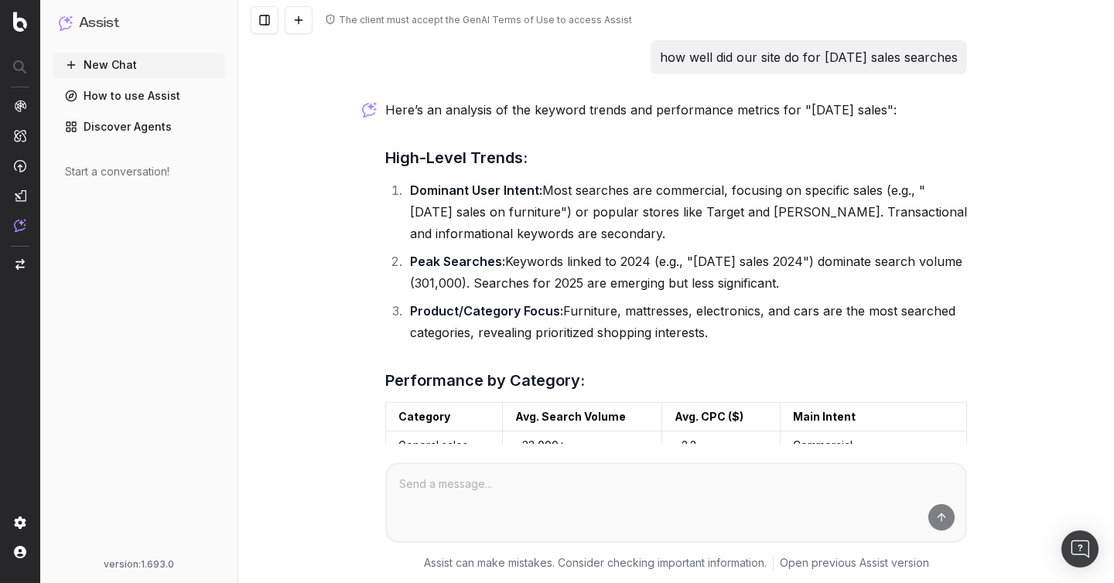
scroll to position [601, 0]
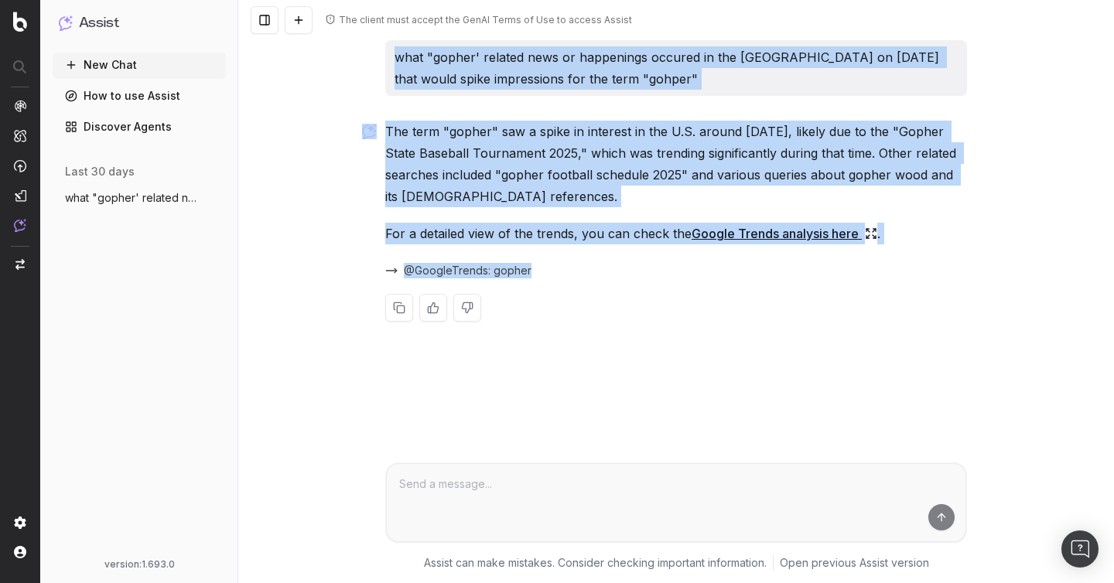
drag, startPoint x: 602, startPoint y: 261, endPoint x: 378, endPoint y: 60, distance: 300.7
click at [379, 60] on div "what "gopher' related news or happenings occured in the [GEOGRAPHIC_DATA] on [D…" at bounding box center [676, 193] width 594 height 306
copy div "what "gopher' related news or happenings occured in the [GEOGRAPHIC_DATA] on [D…"
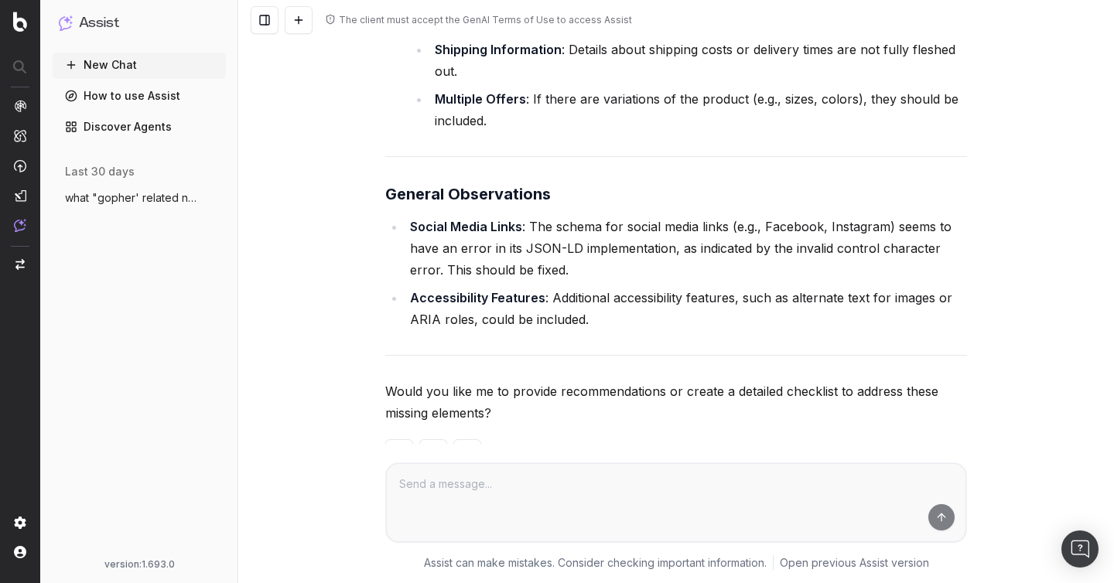
scroll to position [2752, 0]
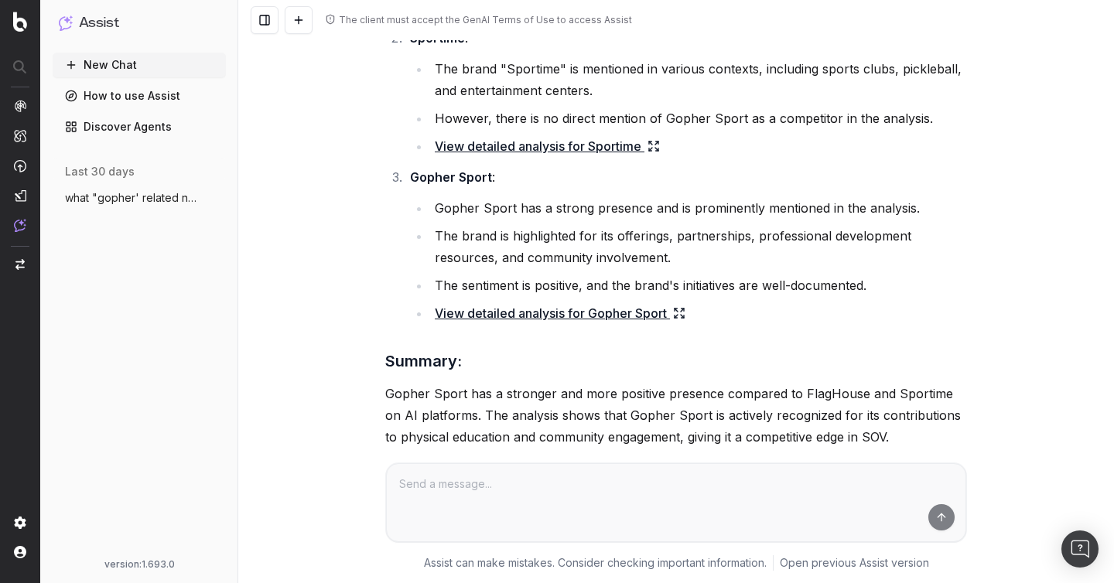
scroll to position [1990, 0]
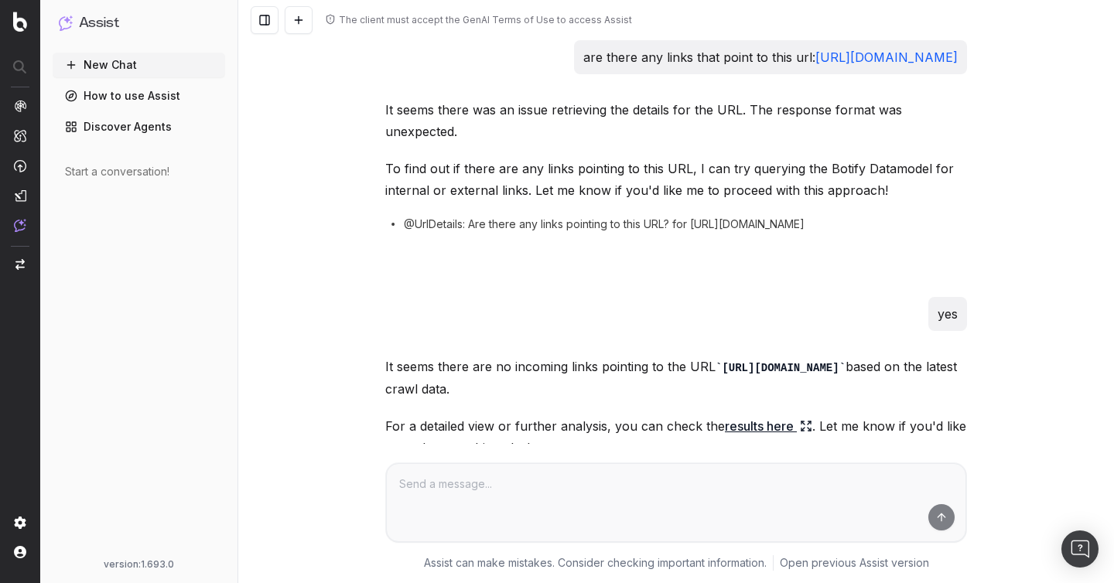
scroll to position [812, 0]
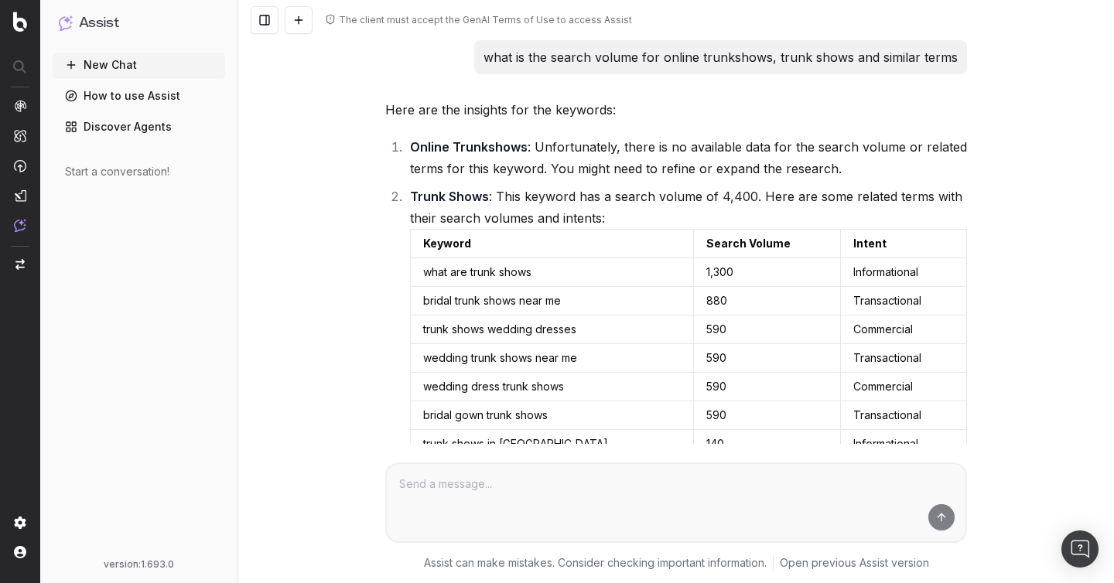
scroll to position [1156, 0]
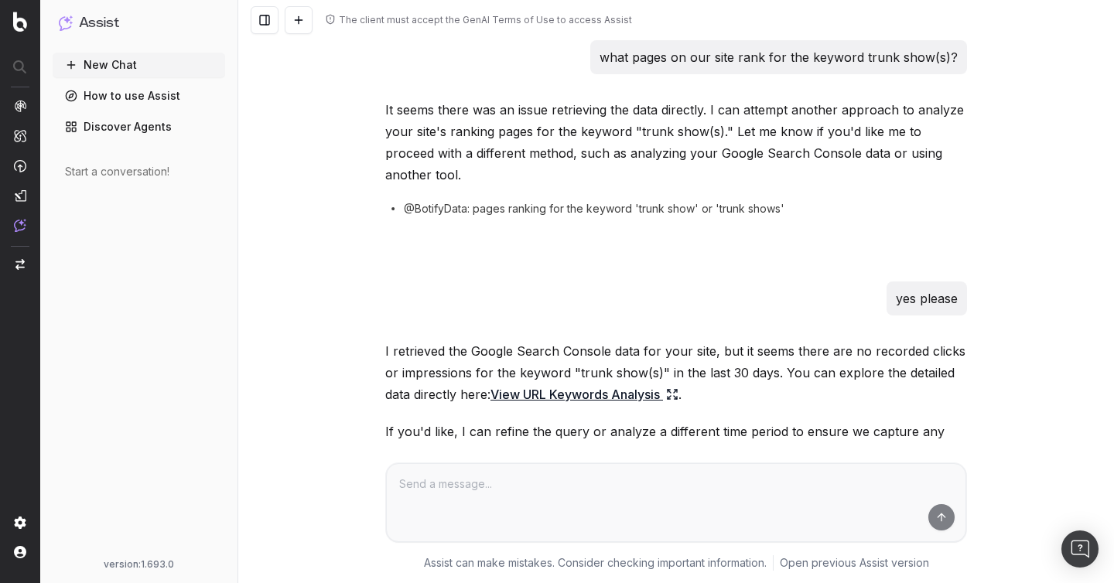
scroll to position [2372, 0]
